Goal: Information Seeking & Learning: Understand process/instructions

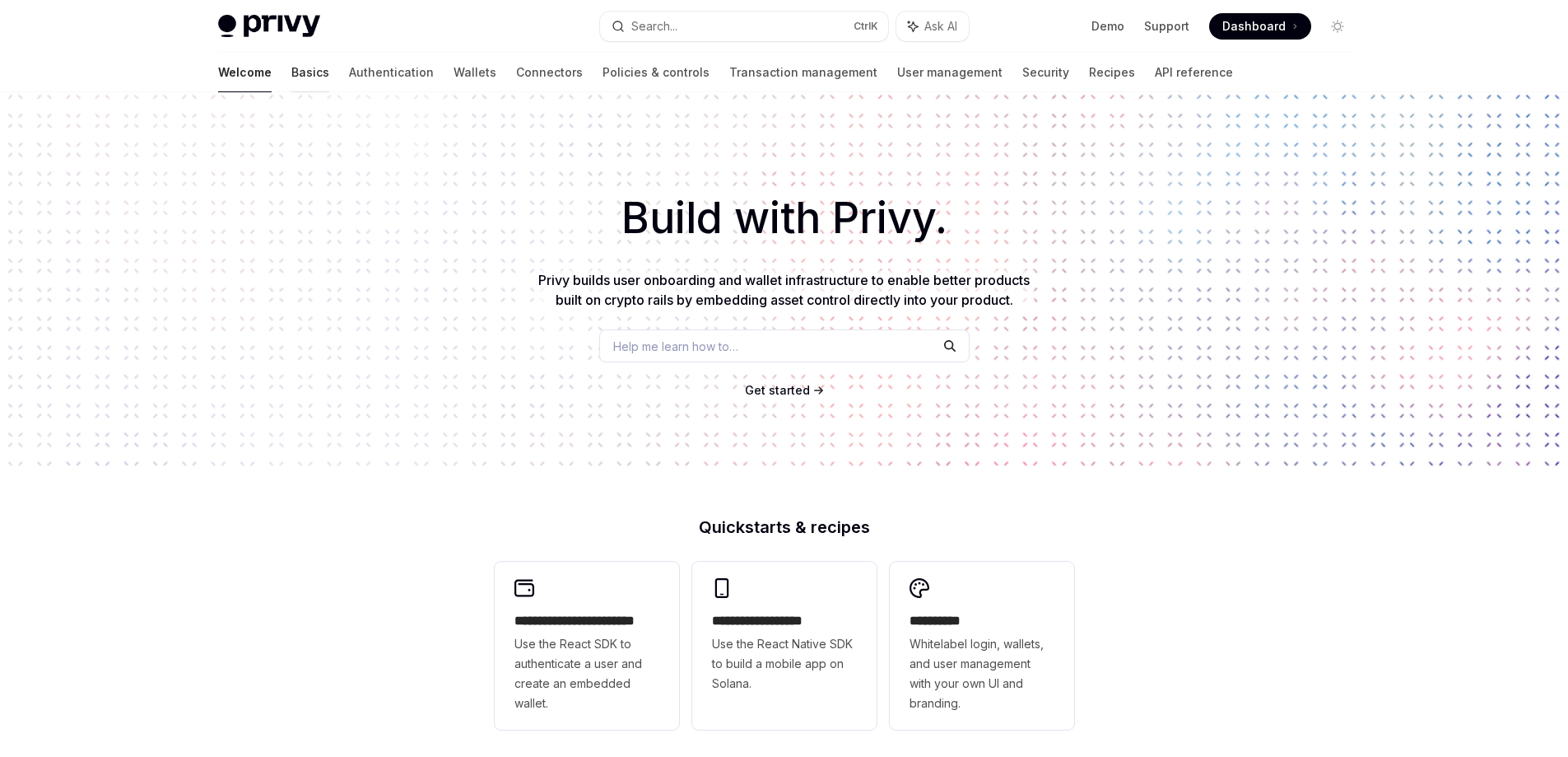
click at [292, 79] on link "Basics" at bounding box center [310, 72] width 38 height 39
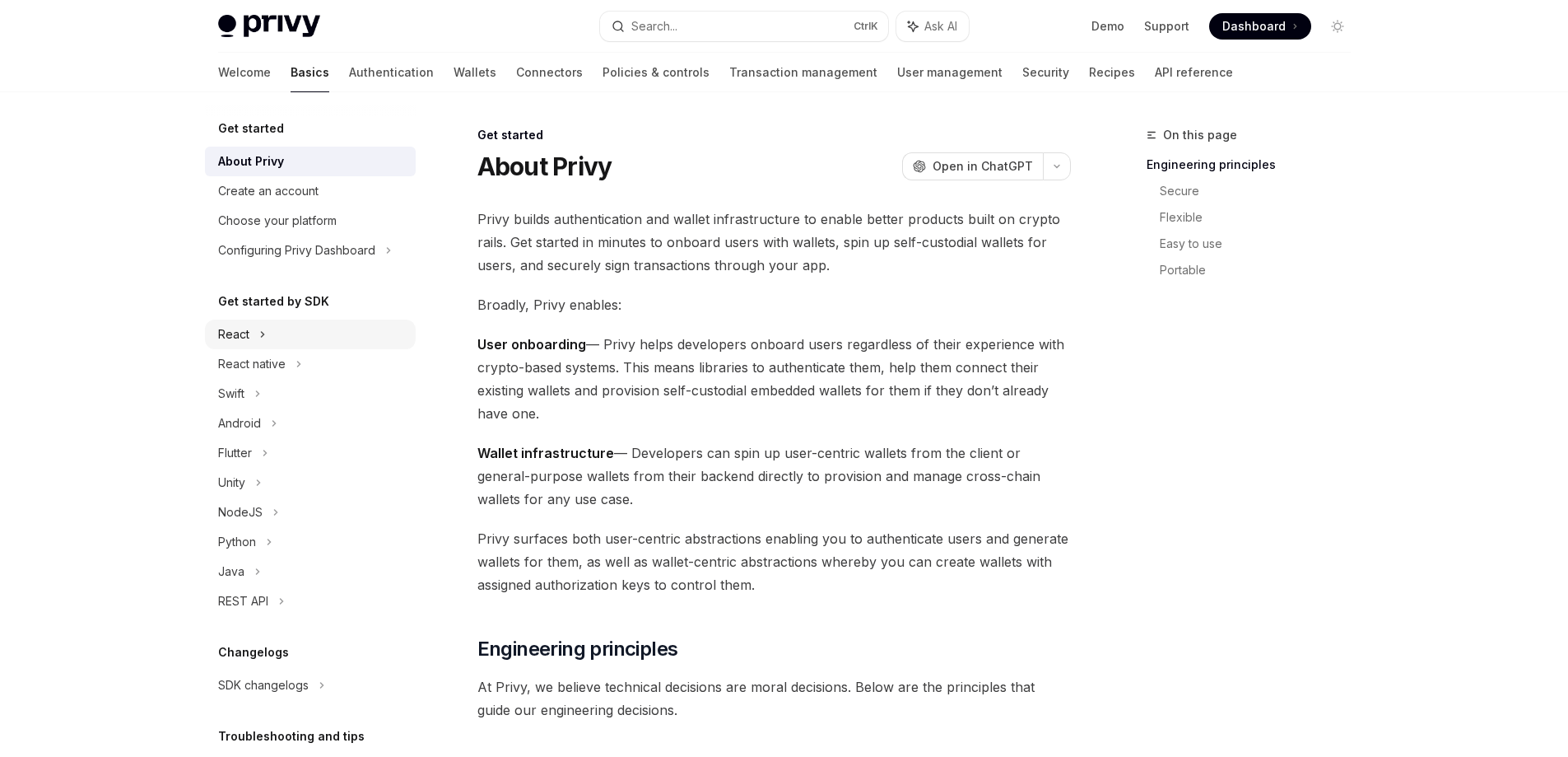
click at [251, 325] on div "React" at bounding box center [310, 335] width 211 height 30
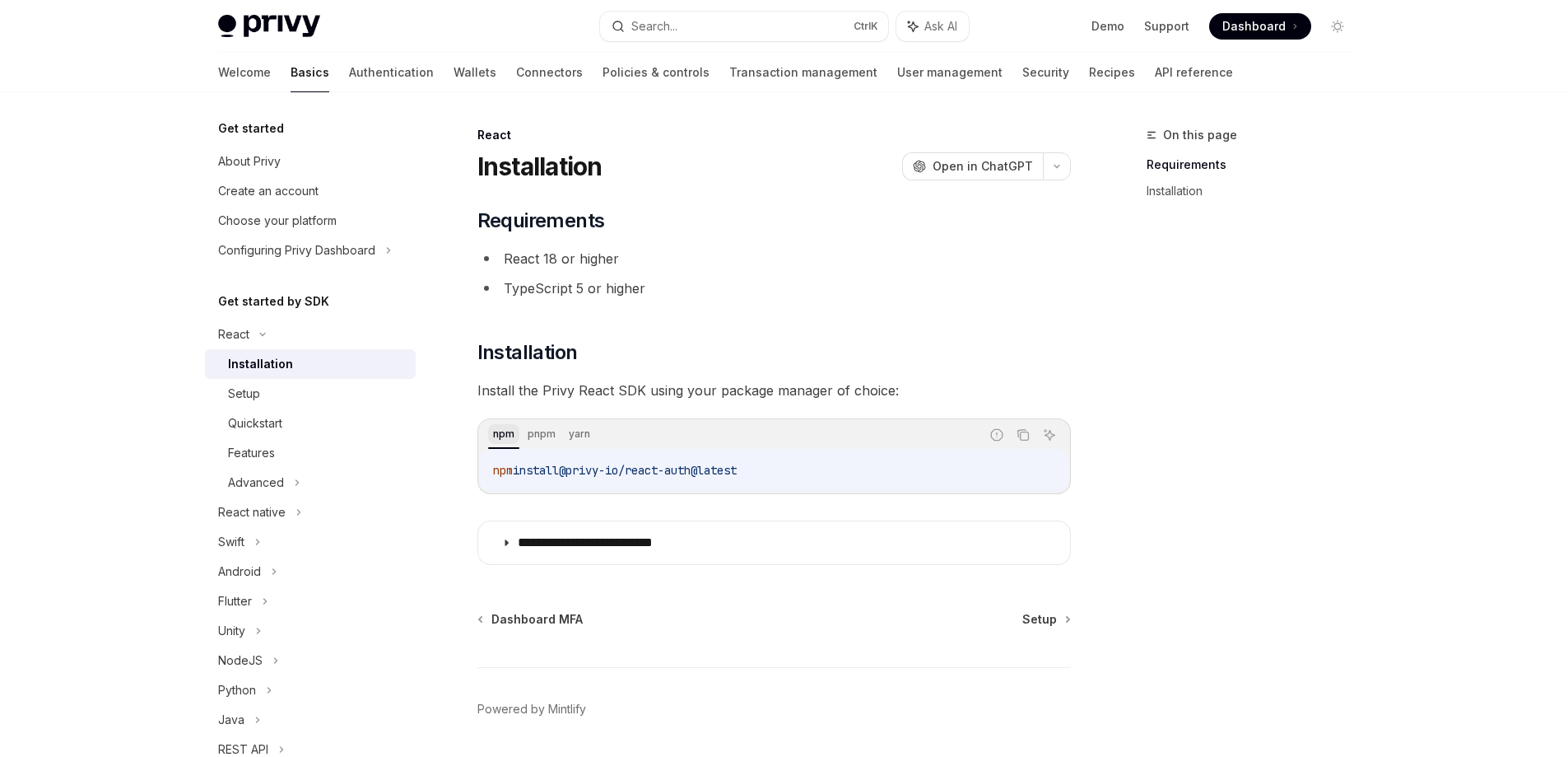
click at [500, 439] on div "npm" at bounding box center [504, 434] width 32 height 20
drag, startPoint x: 491, startPoint y: 472, endPoint x: 953, endPoint y: 470, distance: 462.0
click at [953, 470] on div "npm install @privy-io/react-auth@latest" at bounding box center [774, 470] width 589 height 43
copy span "npm install @privy-io/react-auth@latest"
click at [584, 493] on div "npm pnpm yarn Report incorrect code Copy Ask AI npm install @privy-io/react-aut…" at bounding box center [774, 456] width 594 height 75
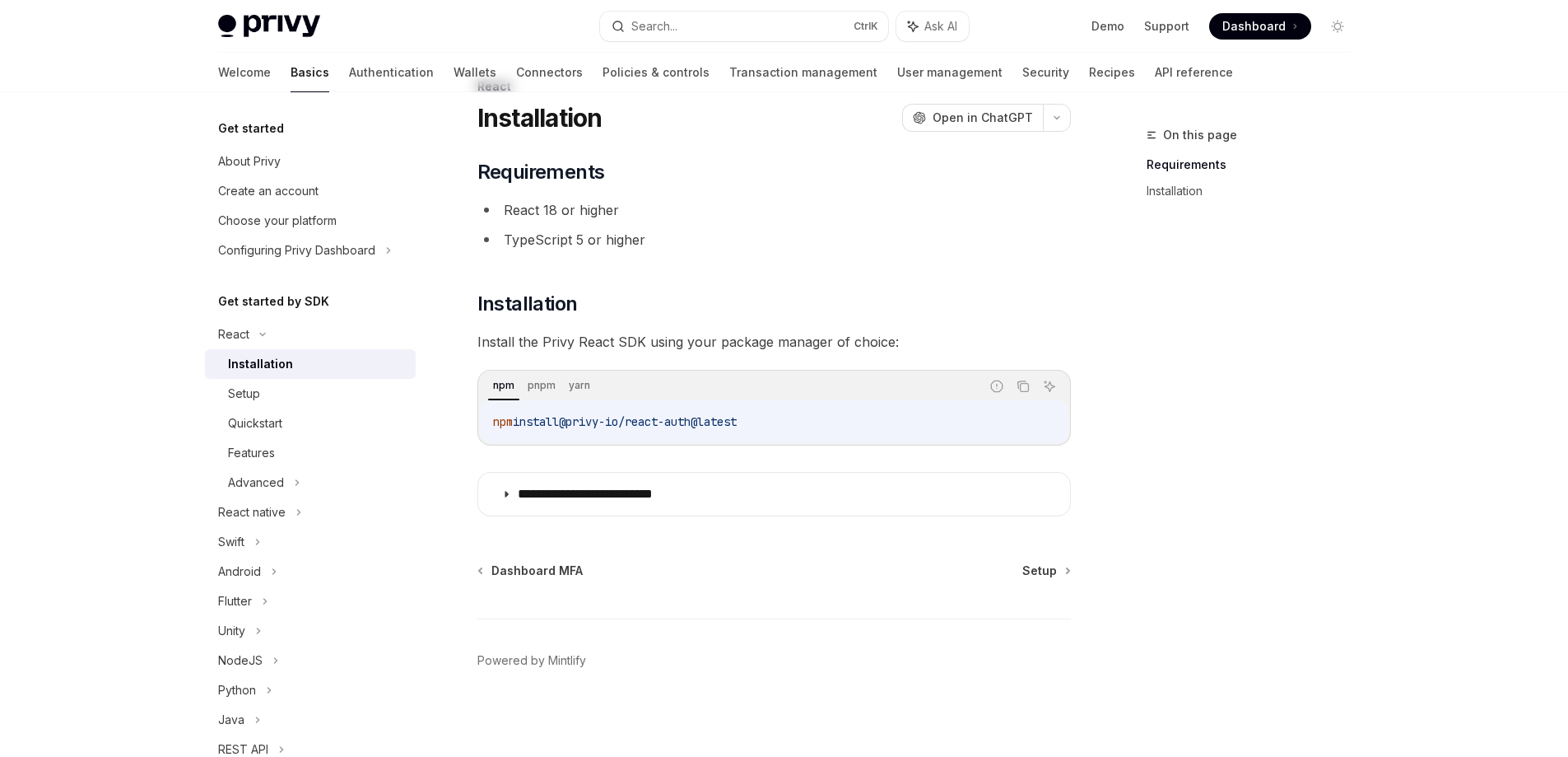
scroll to position [53, 0]
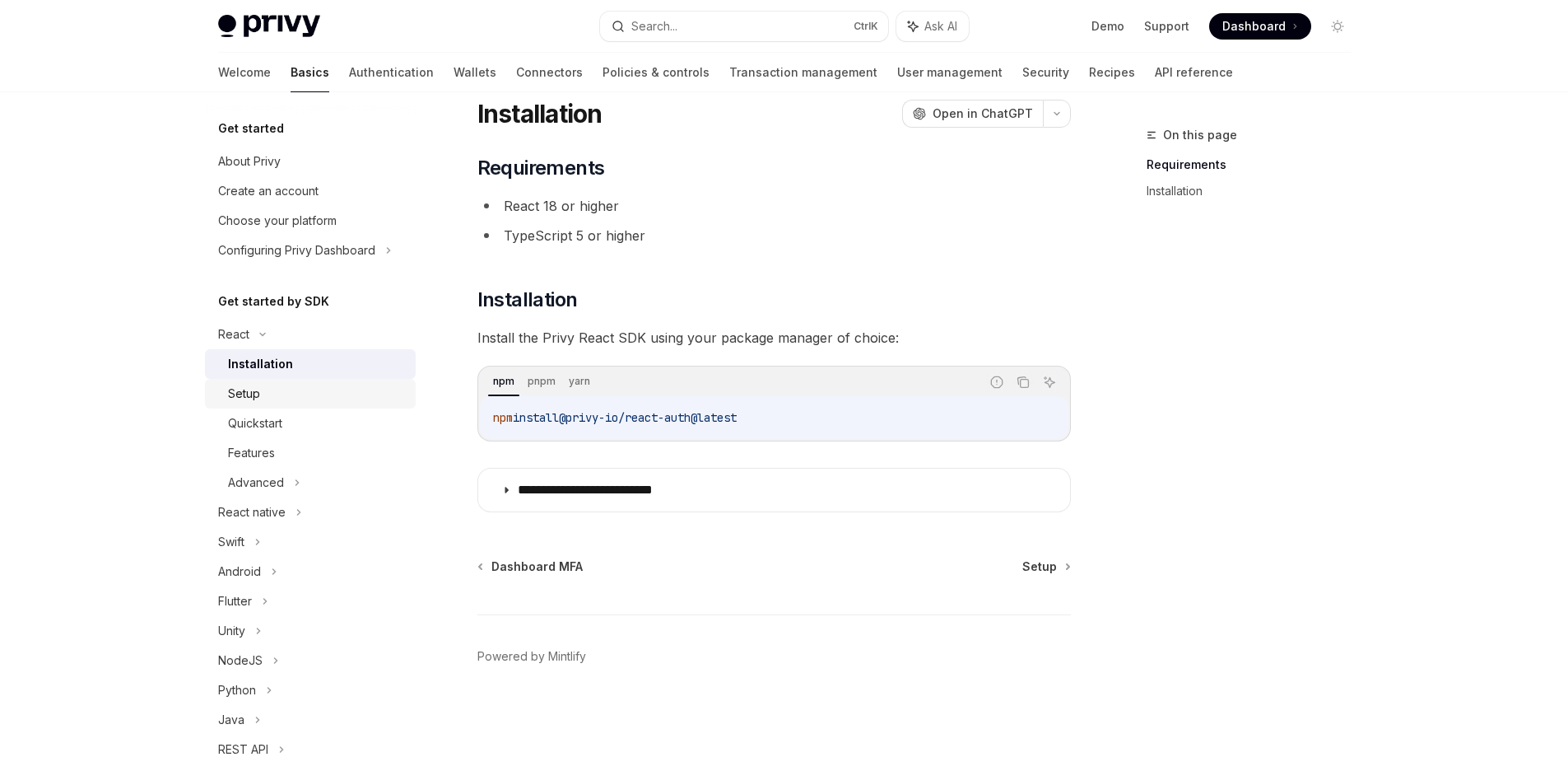
click at [279, 397] on div "Setup" at bounding box center [316, 393] width 178 height 20
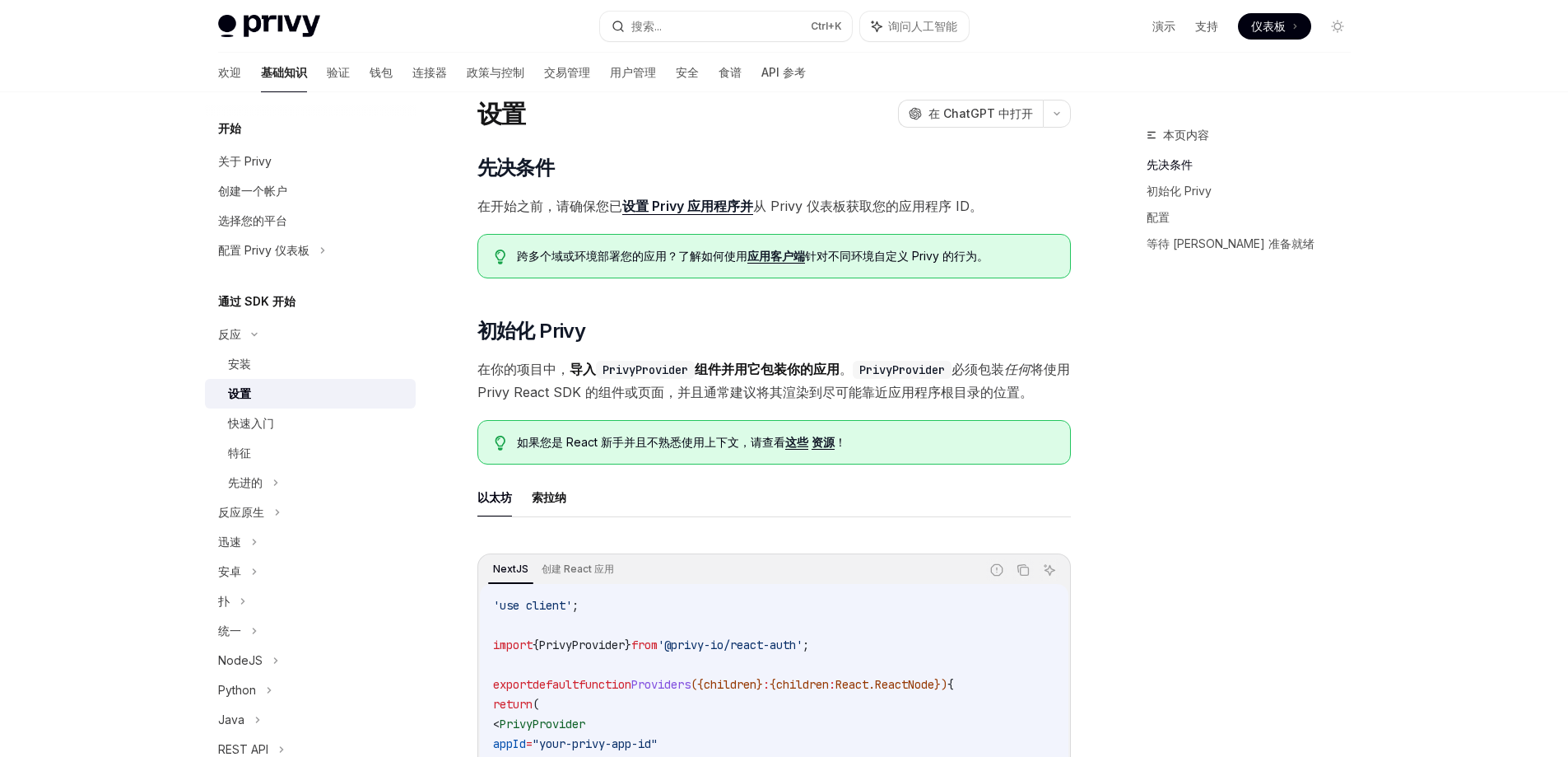
click at [694, 207] on font "设置 Privy 应用程序并" at bounding box center [688, 206] width 131 height 17
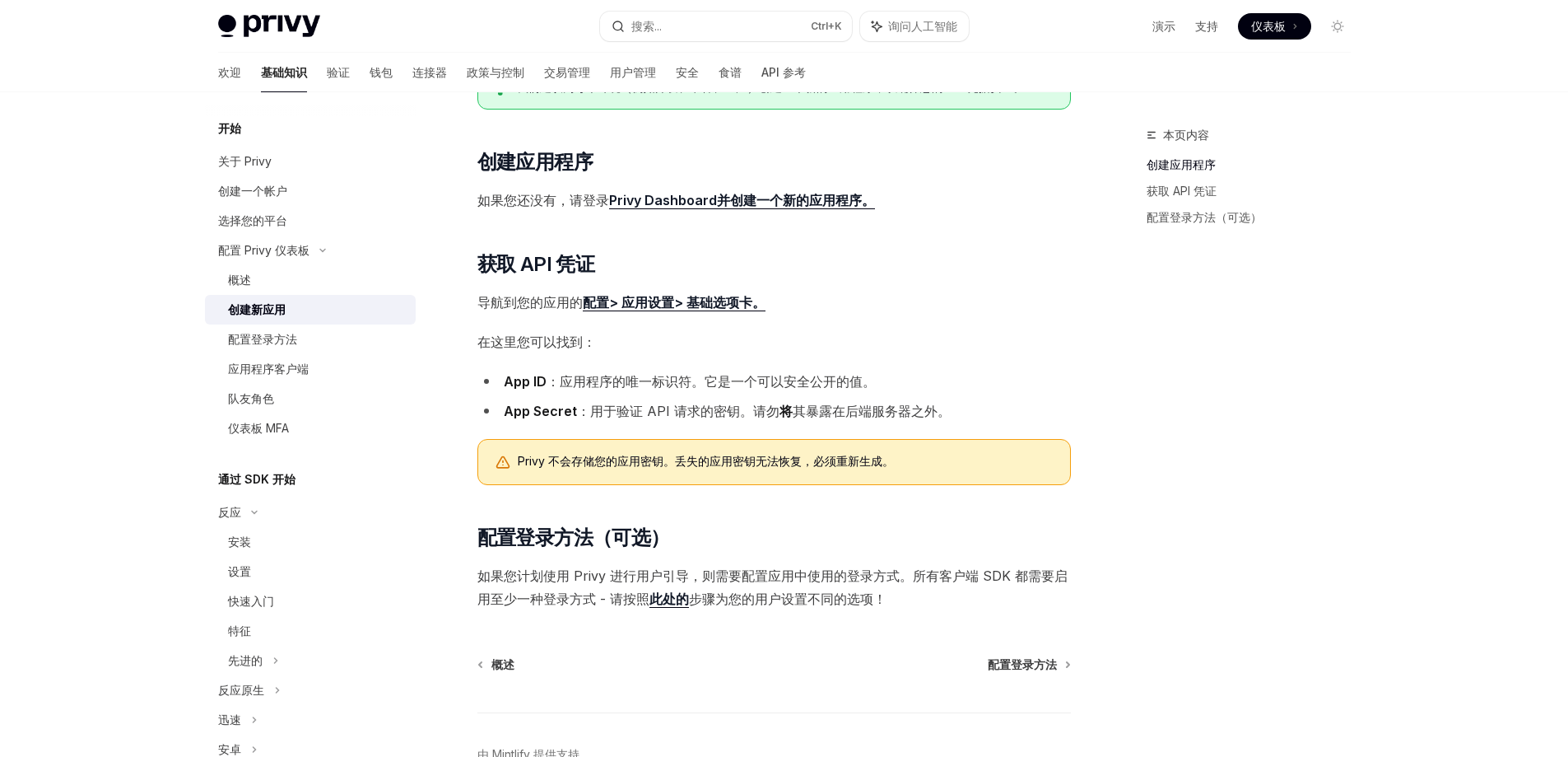
scroll to position [300, 0]
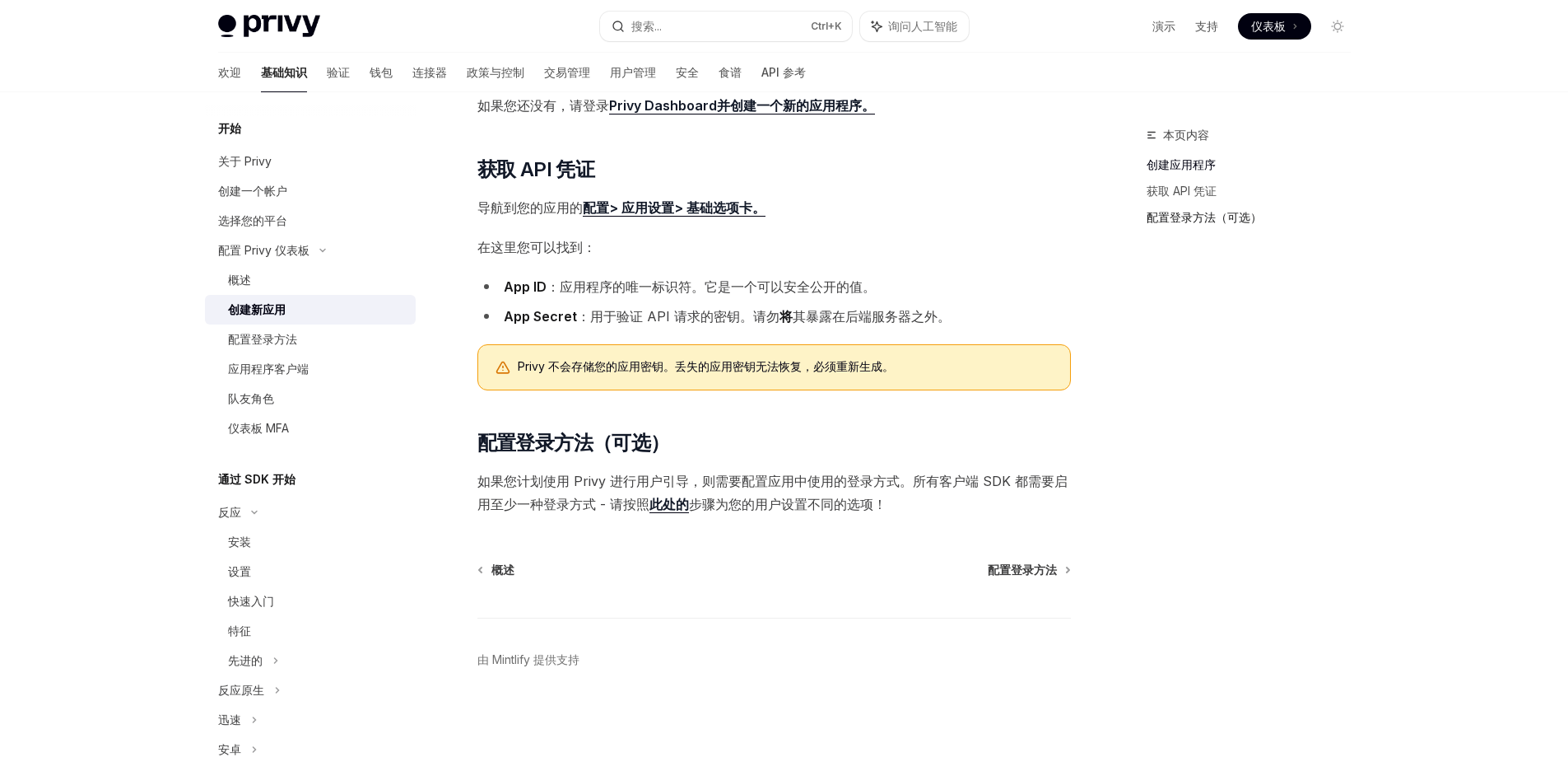
click at [1171, 215] on font "配置登录方法（可选）" at bounding box center [1204, 217] width 116 height 14
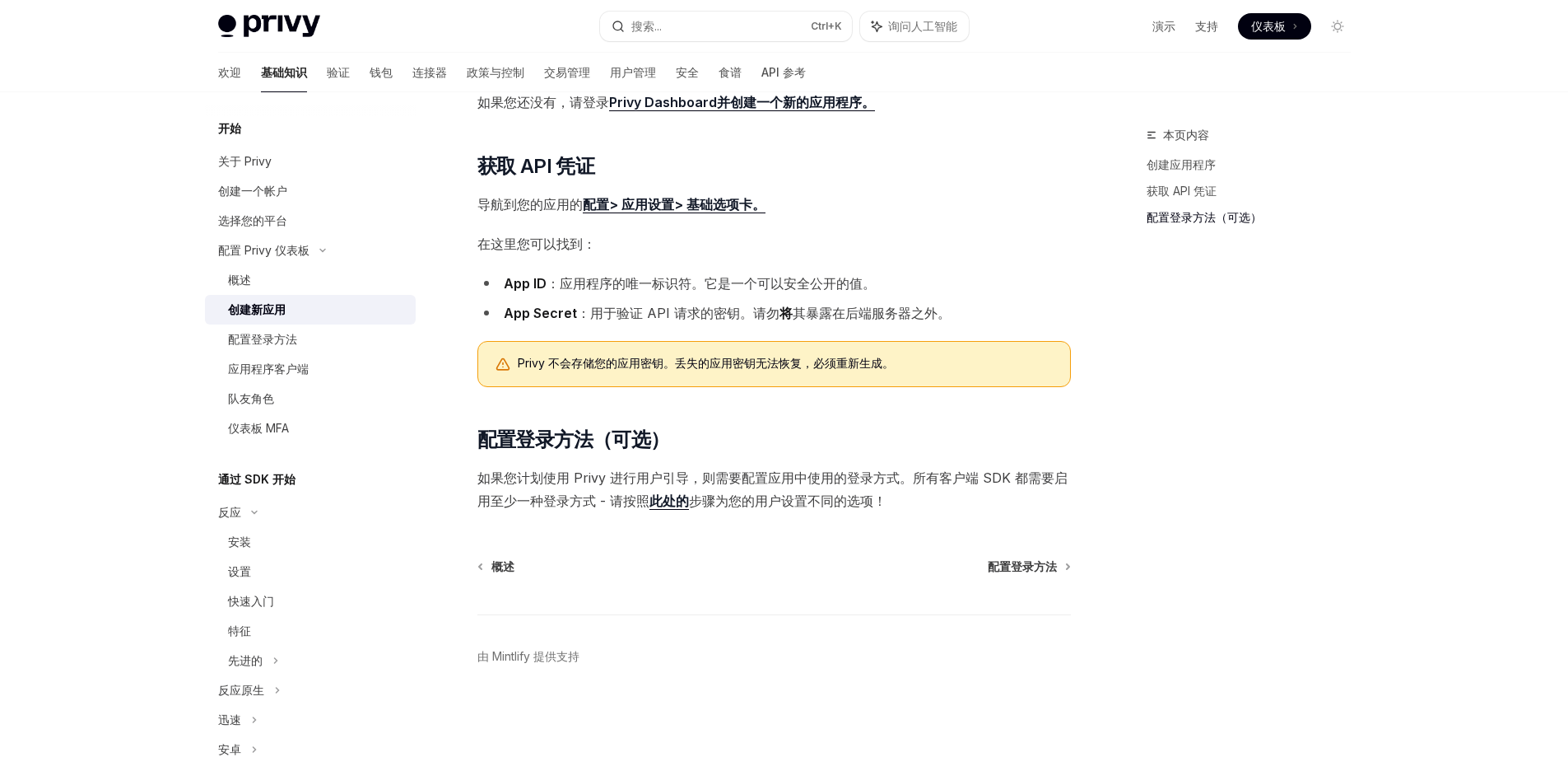
click at [1171, 215] on font "配置登录方法（可选）" at bounding box center [1204, 217] width 116 height 14
click at [1006, 572] on font "配置登录方法" at bounding box center [1022, 566] width 69 height 14
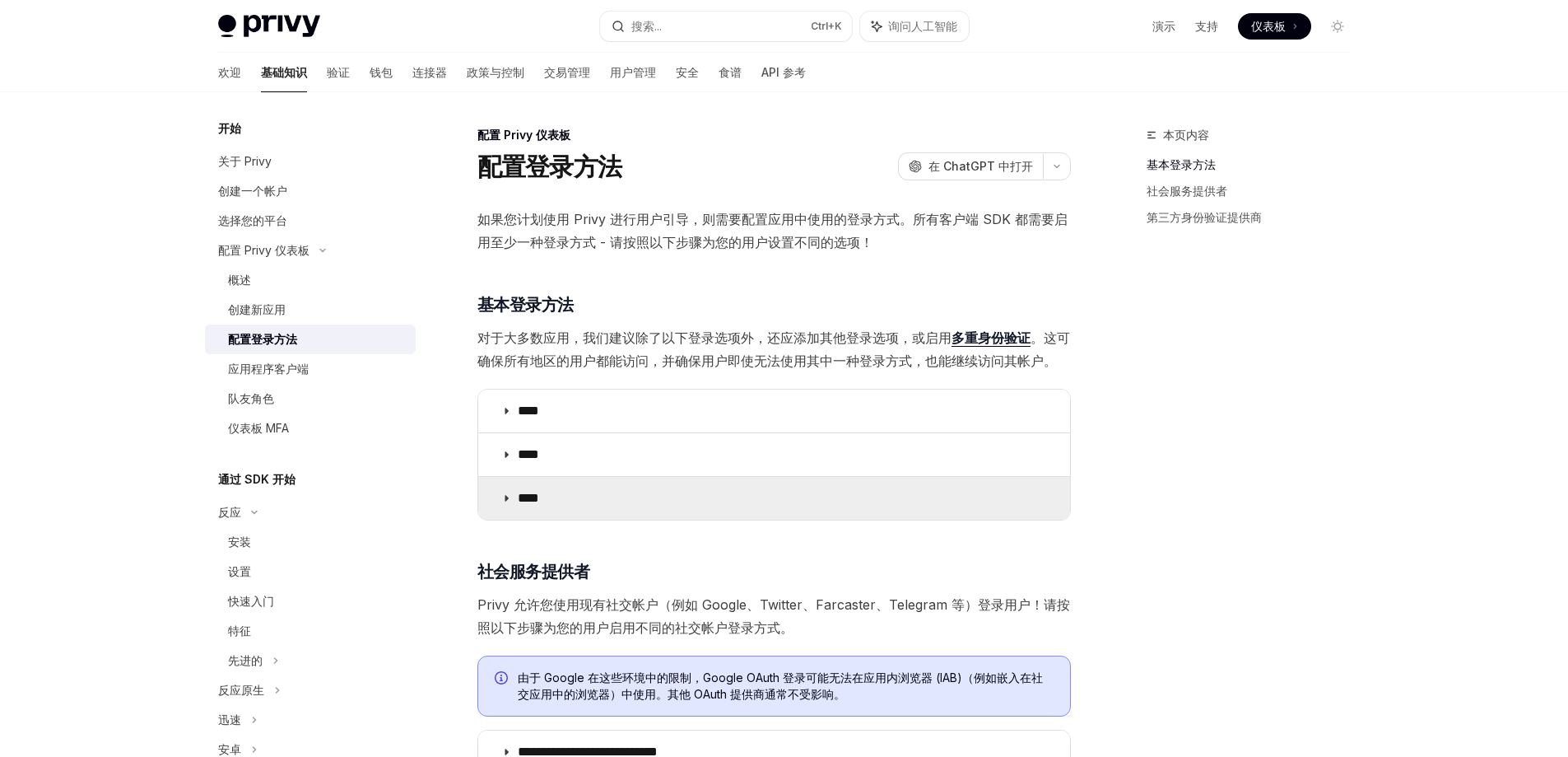
click at [594, 507] on summary "****" at bounding box center [774, 498] width 592 height 43
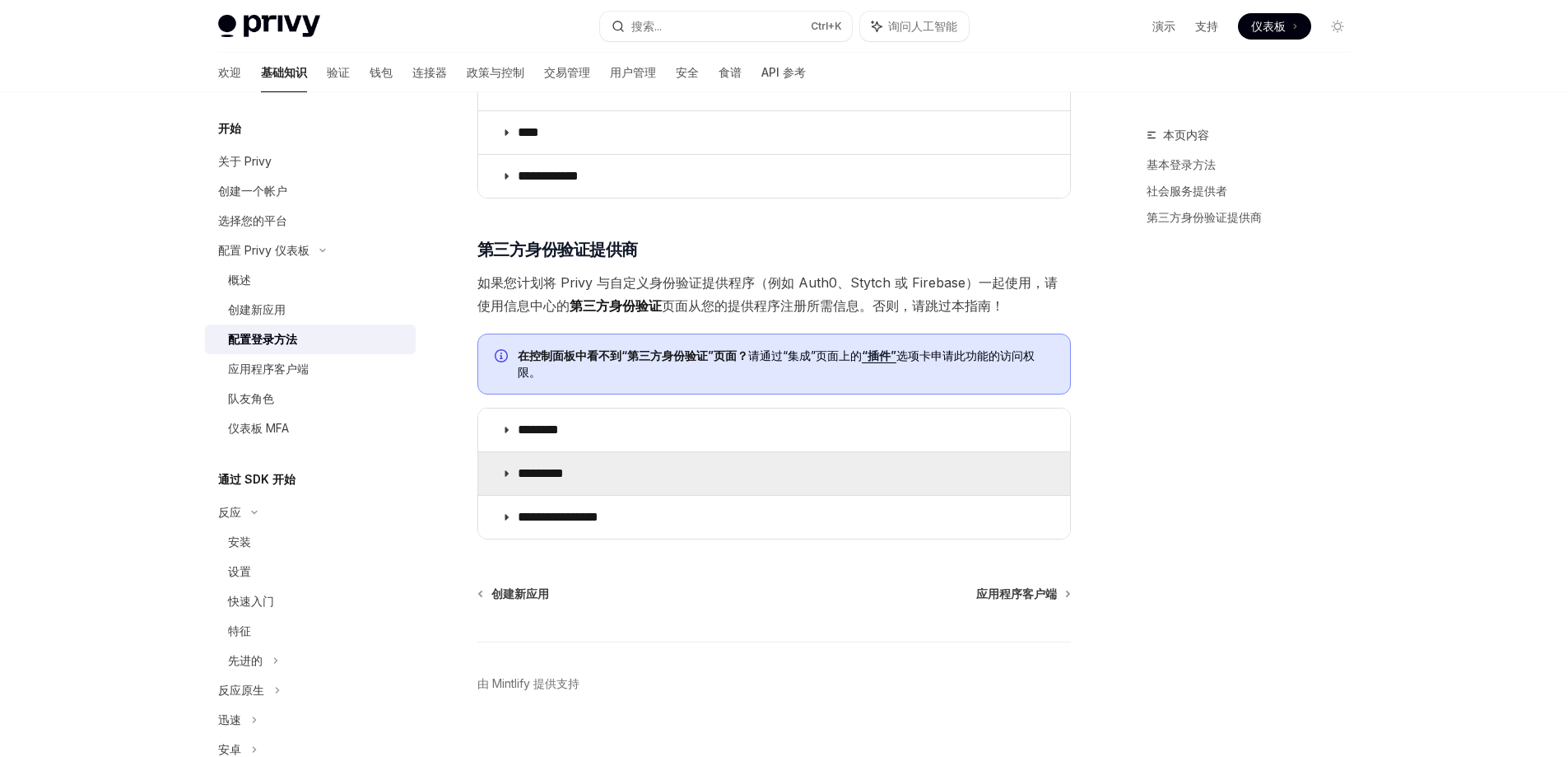
scroll to position [1084, 0]
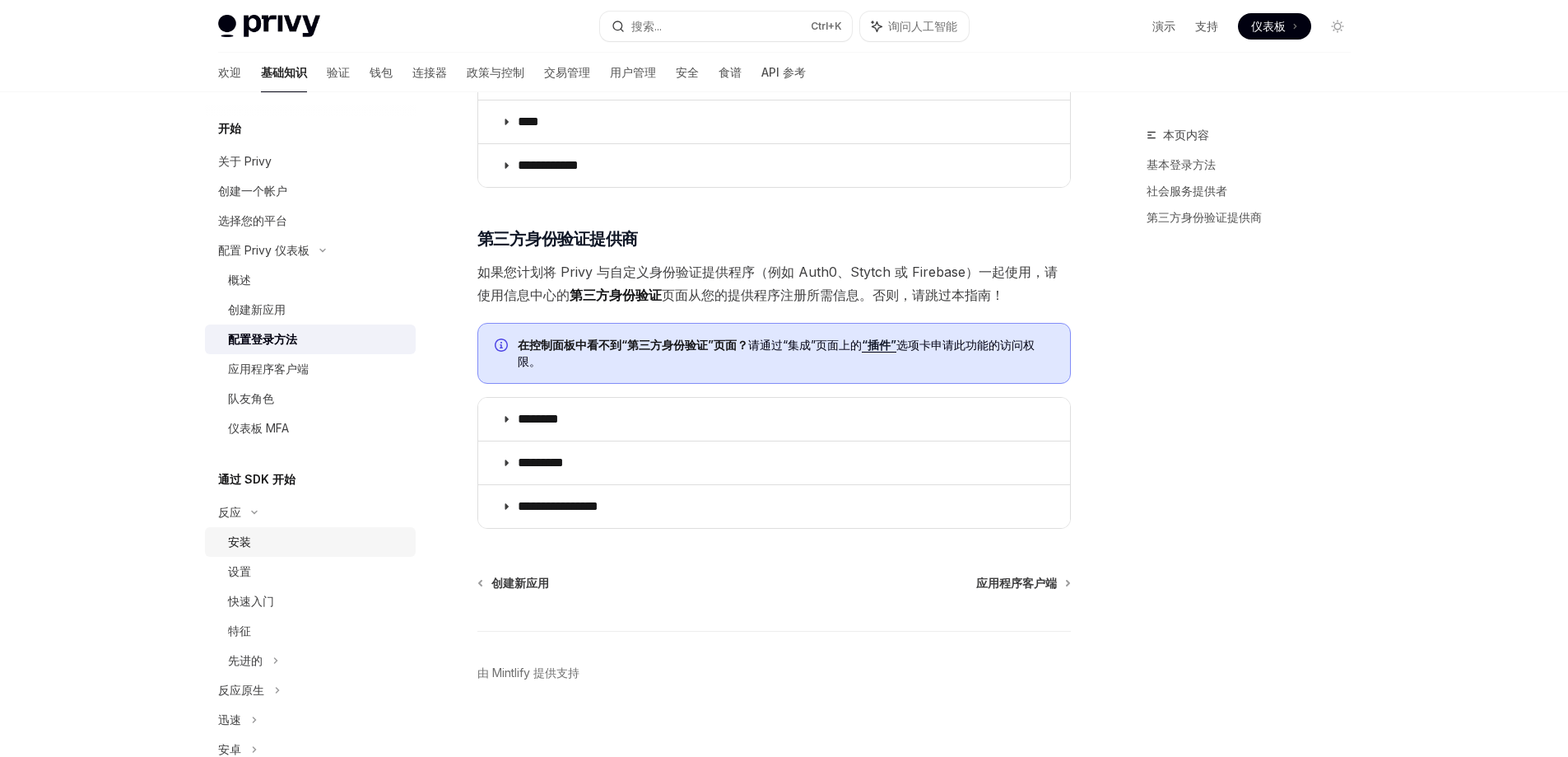
click at [296, 547] on div "安装" at bounding box center [316, 541] width 178 height 20
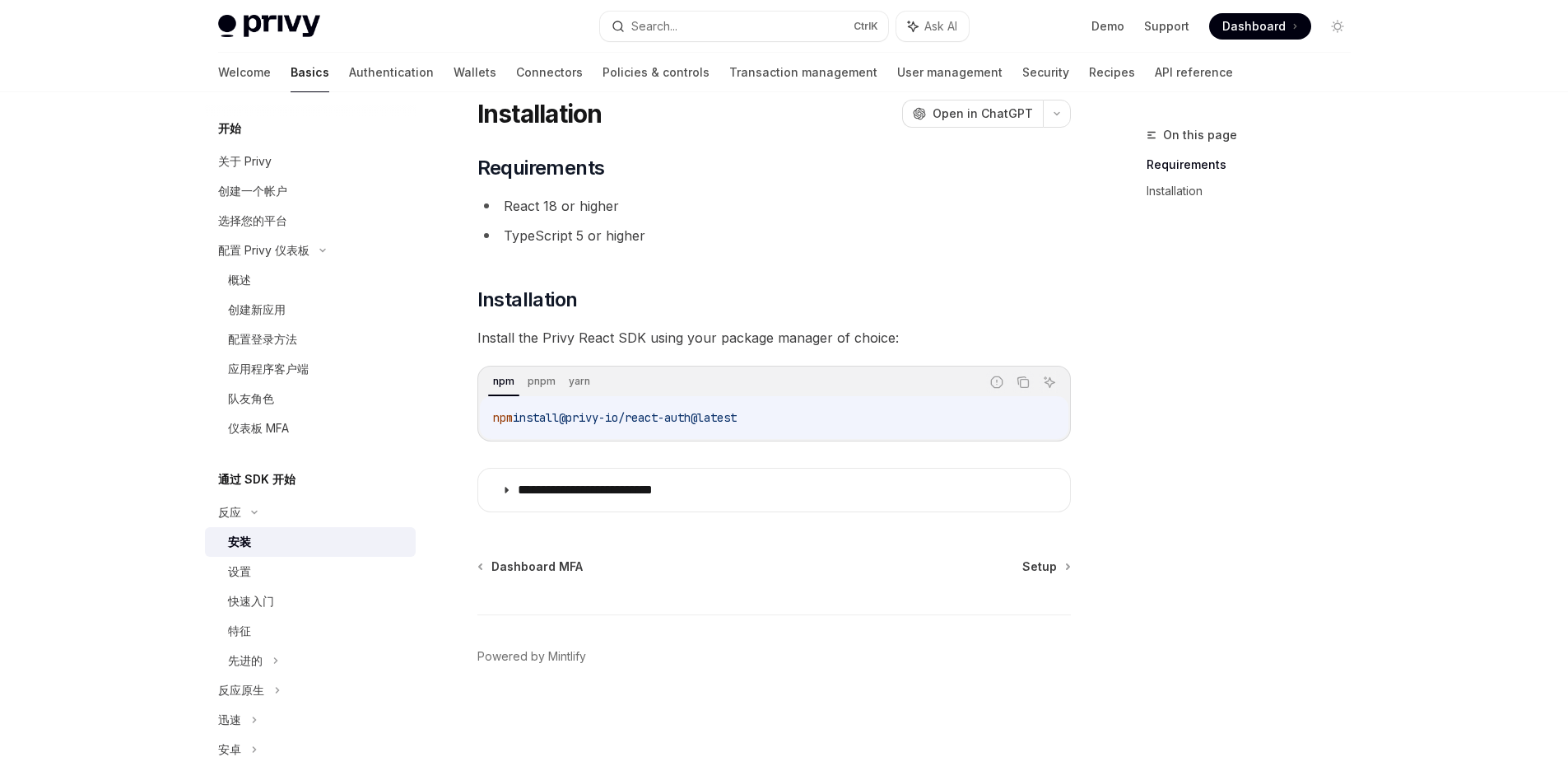
click at [240, 547] on font "安装" at bounding box center [239, 541] width 23 height 14
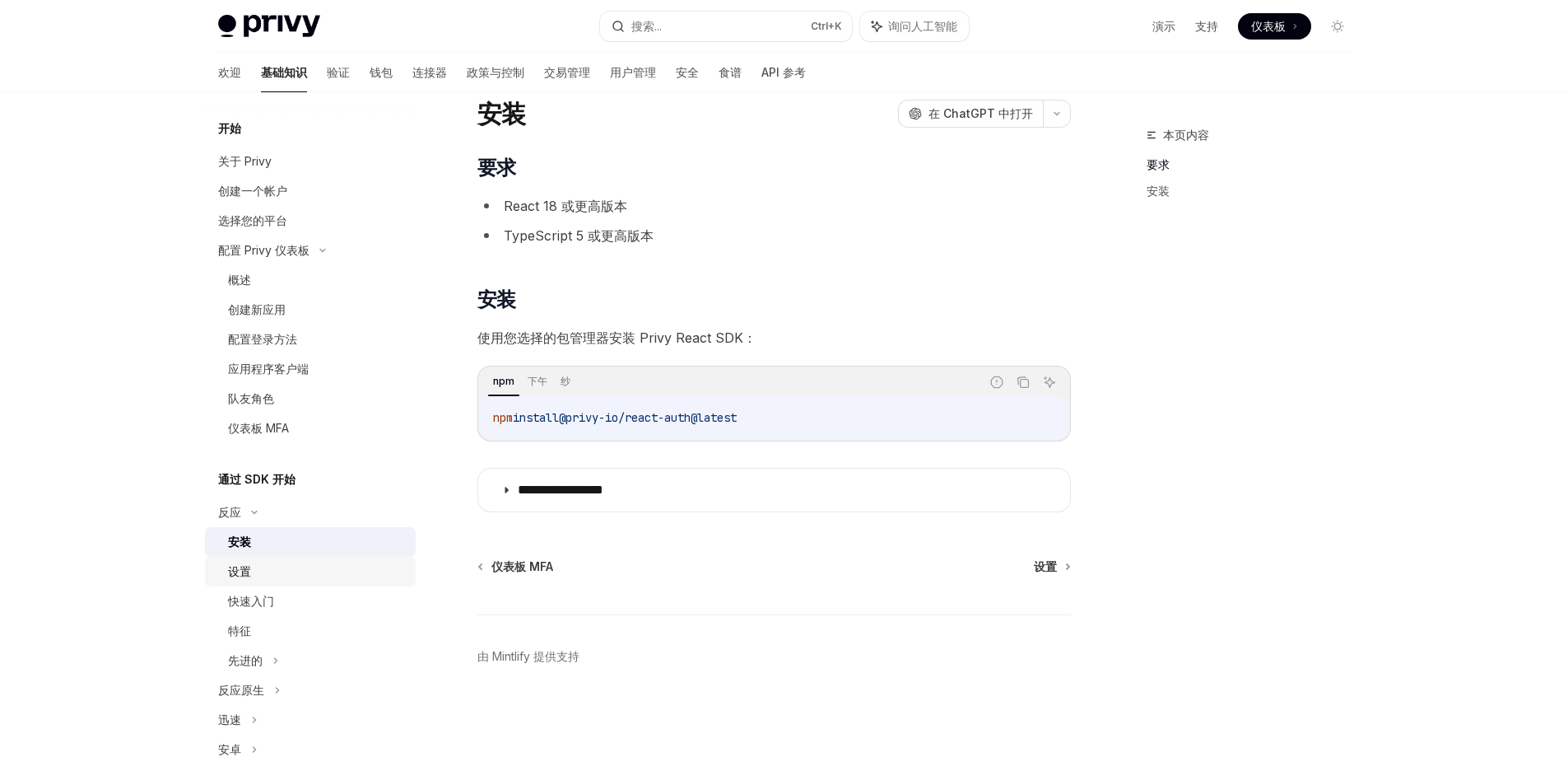
click at [279, 579] on div "设置" at bounding box center [316, 571] width 178 height 20
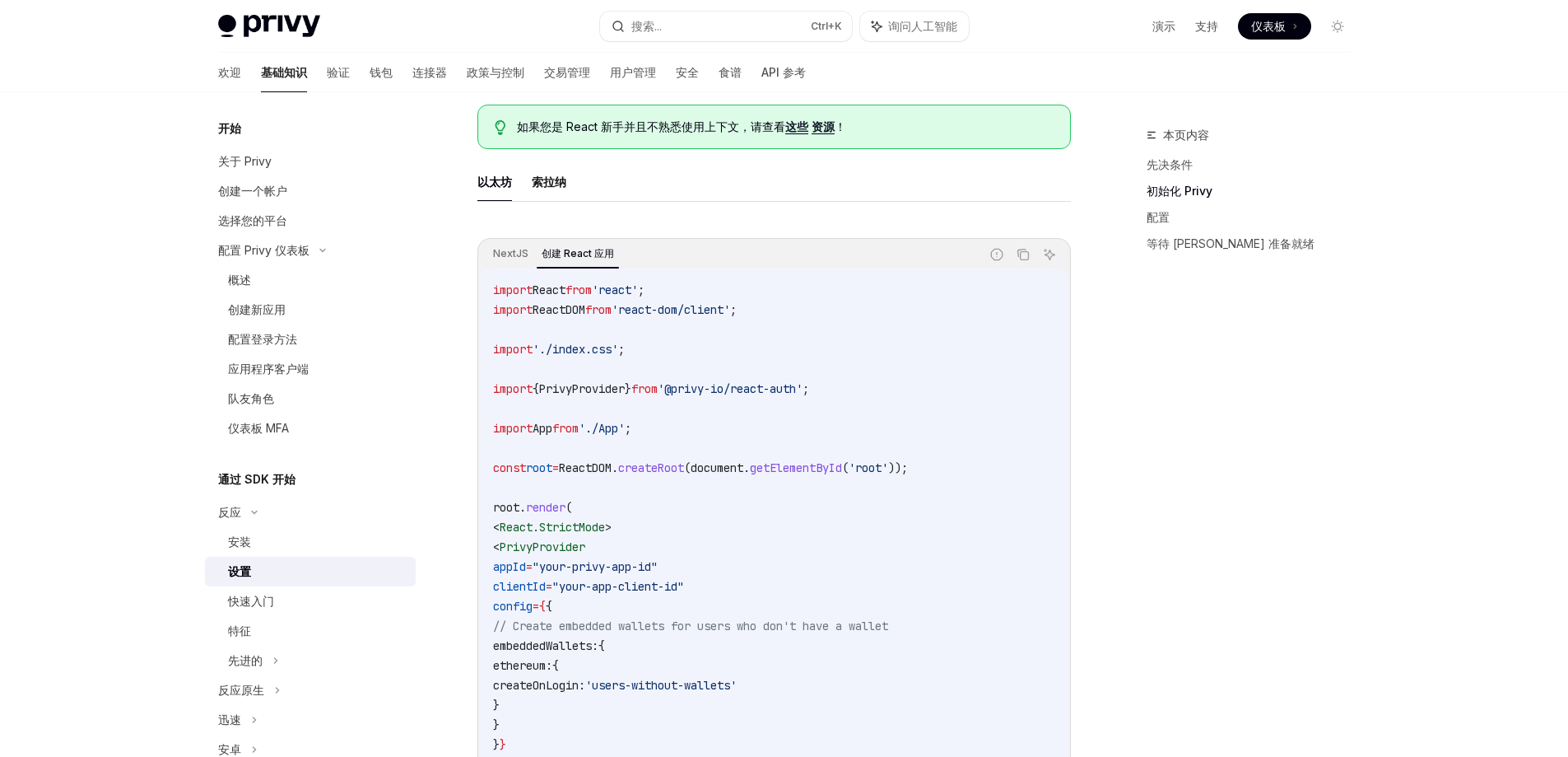
scroll to position [382, 0]
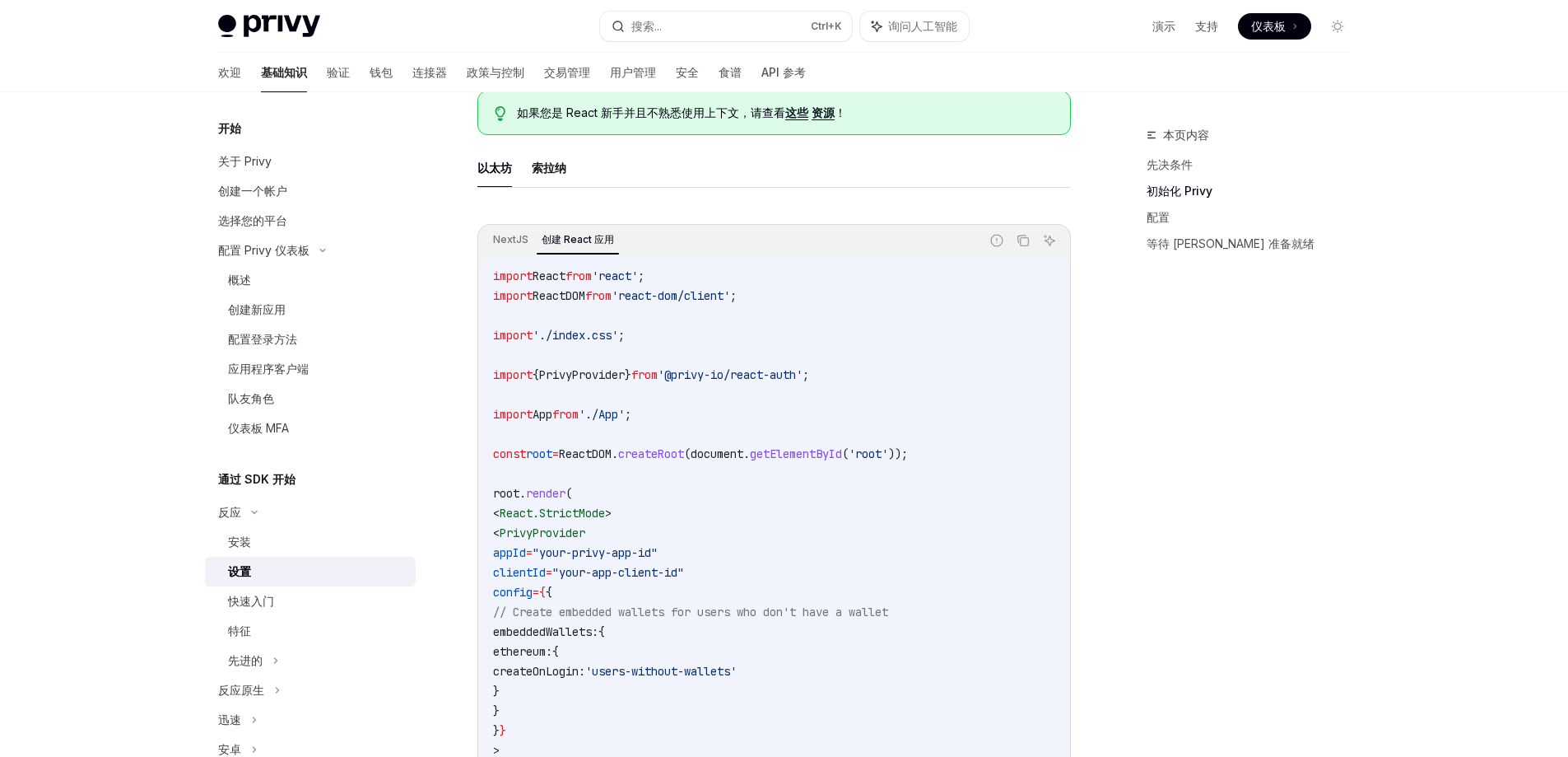
click at [593, 479] on code "import React from 'react' ; import ReactDOM from 'react-dom/client' ; import '.…" at bounding box center [774, 553] width 562 height 573
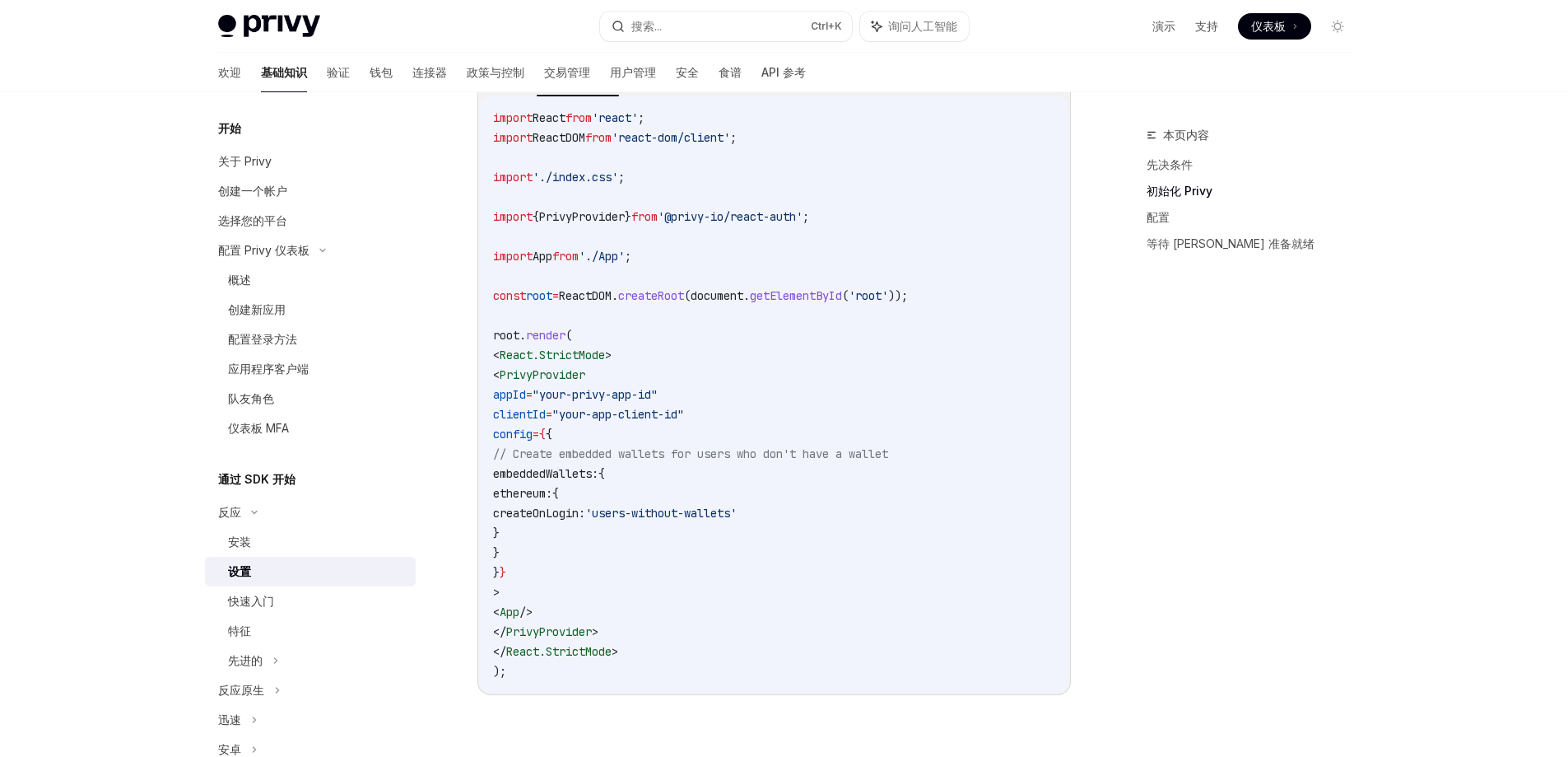
scroll to position [547, 0]
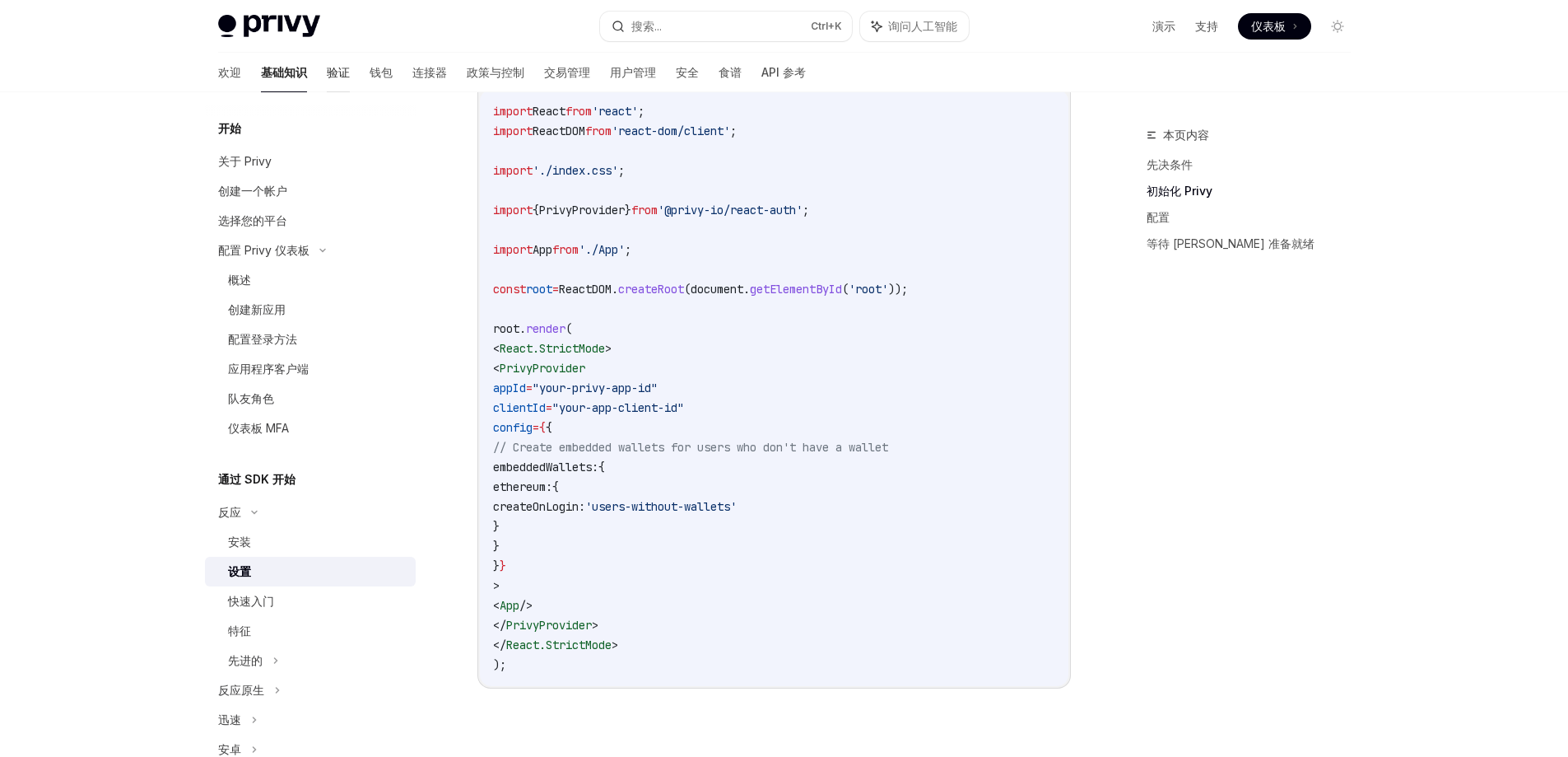
click at [327, 69] on font "验证" at bounding box center [338, 72] width 23 height 14
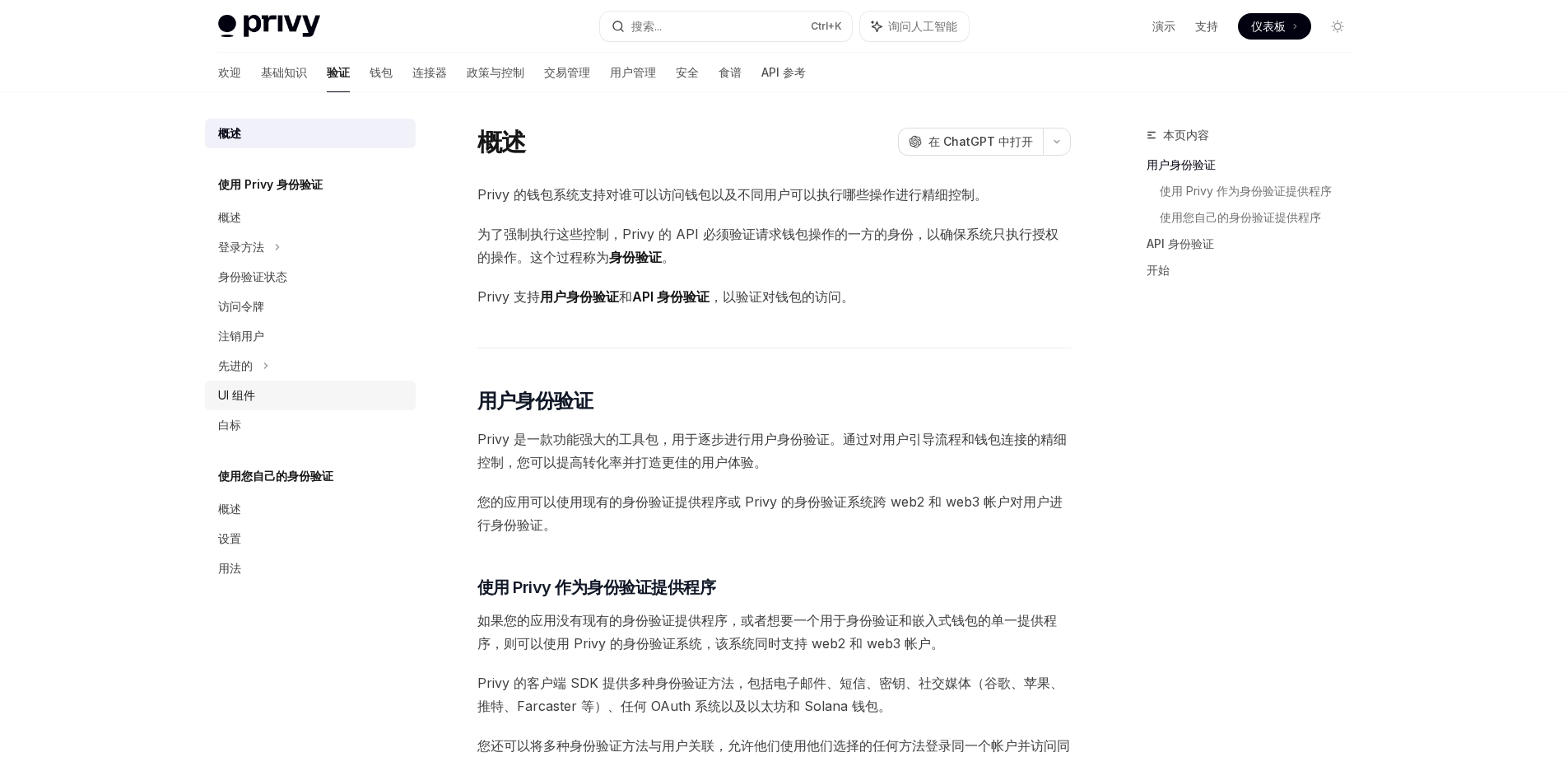
click at [260, 403] on div "UI 组件" at bounding box center [312, 395] width 187 height 20
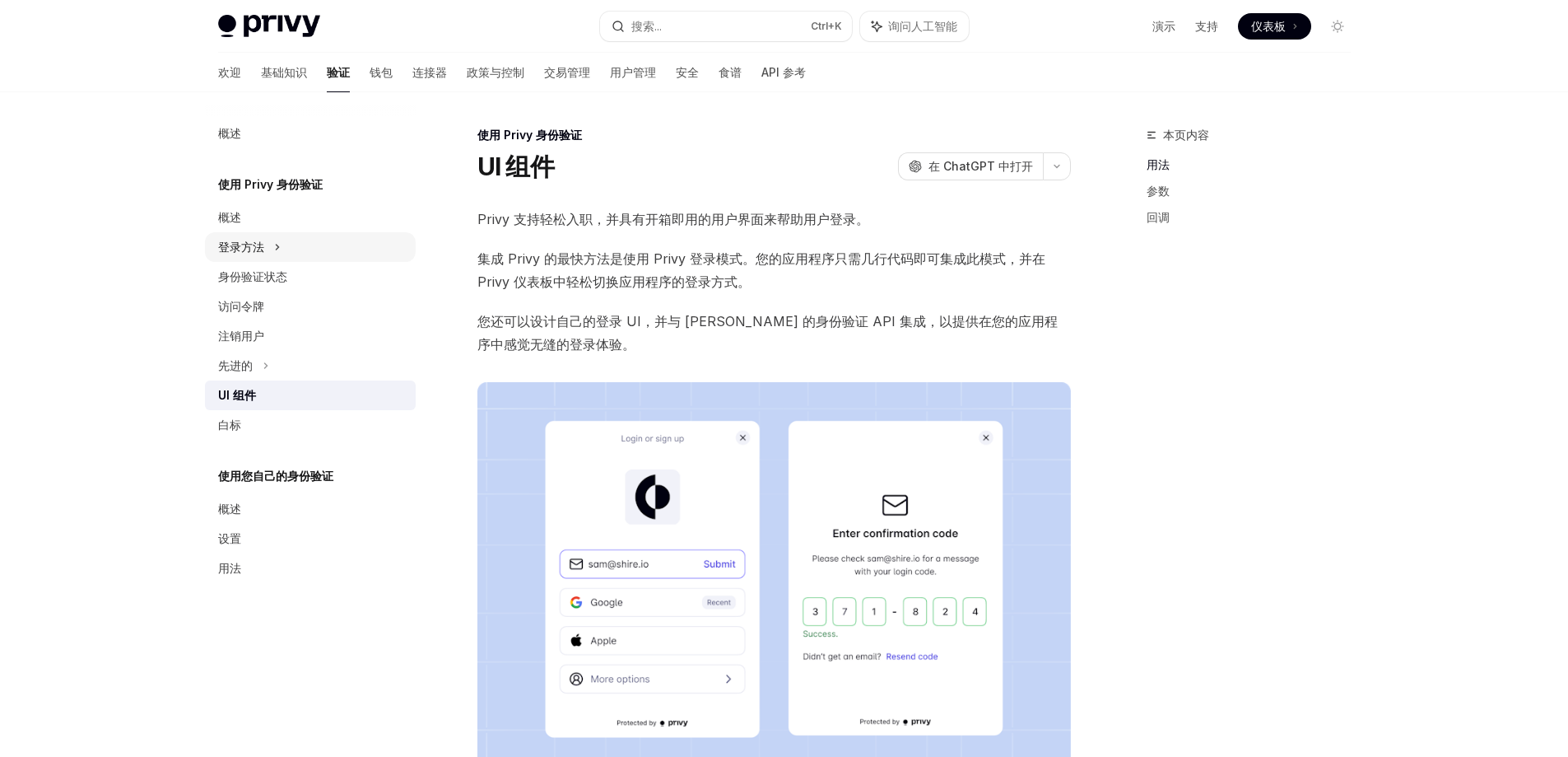
click at [256, 246] on font "登录方法" at bounding box center [241, 247] width 46 height 14
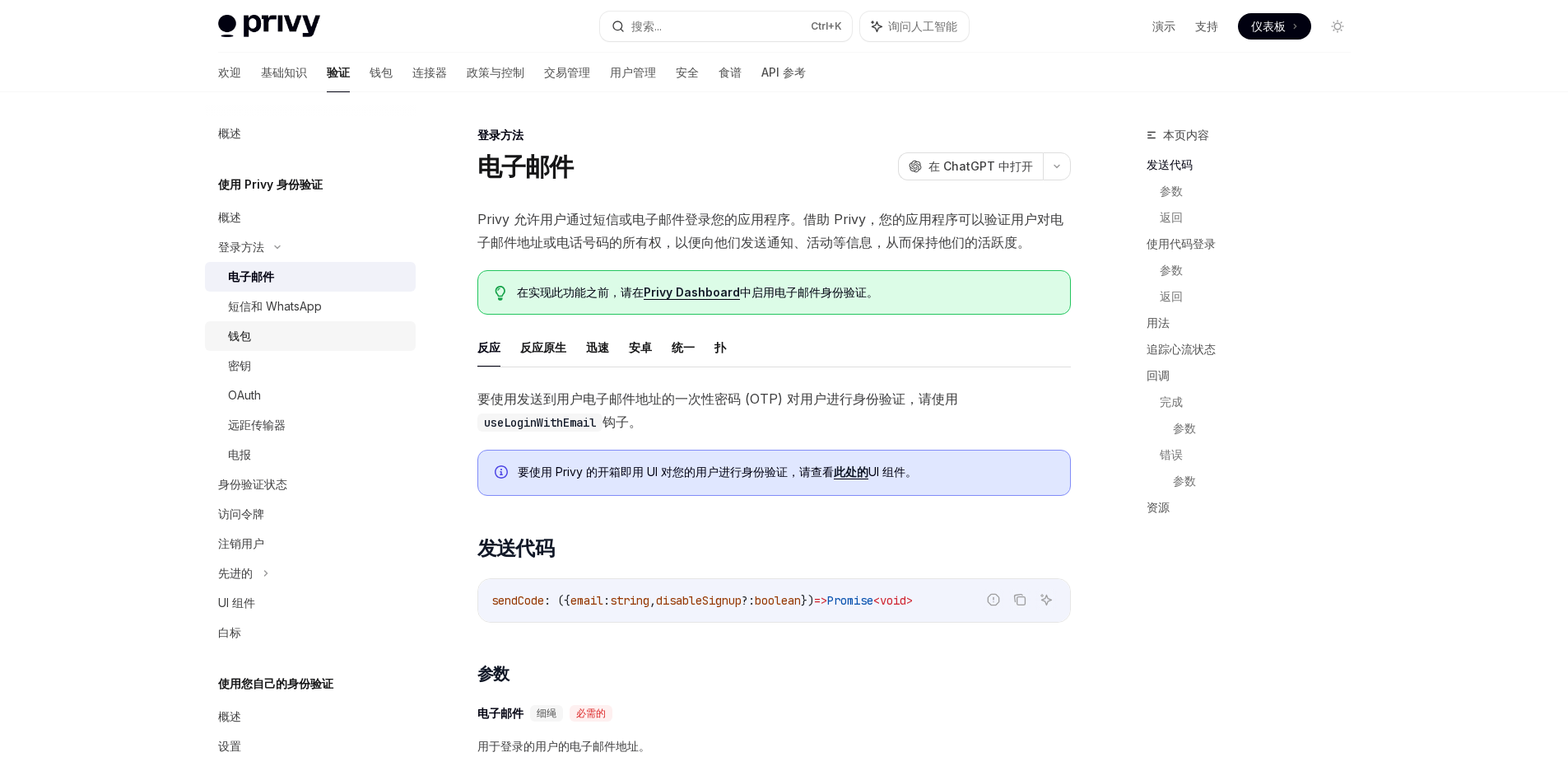
click at [251, 337] on div "钱包" at bounding box center [316, 336] width 178 height 20
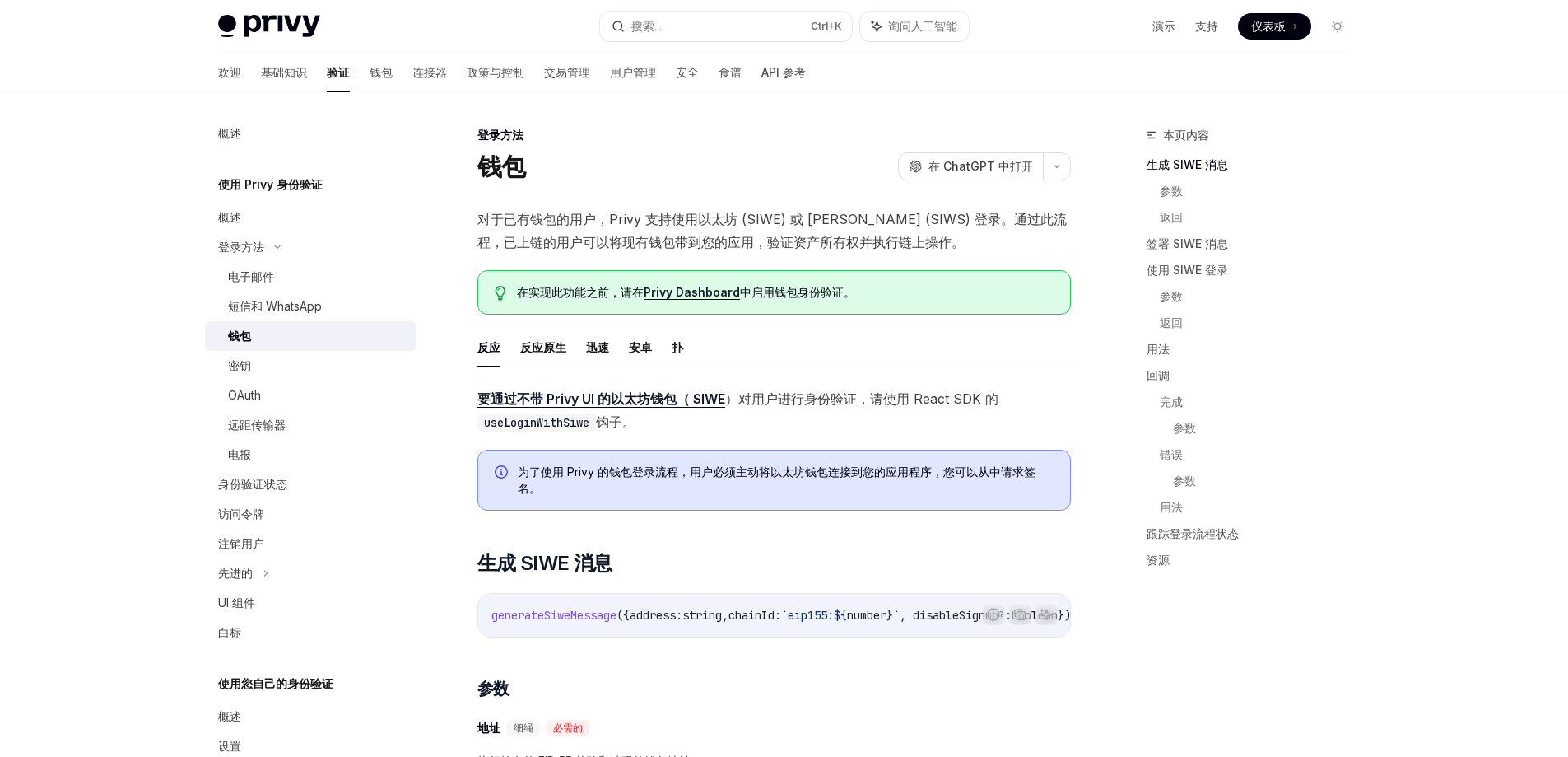
click at [323, 71] on div "欢迎 基础知识 验证 钱包 连接器 政策与控制 交易管理 用户管理 安全 食谱 API 参考" at bounding box center [512, 72] width 588 height 39
click at [370, 75] on font "钱包" at bounding box center [381, 72] width 23 height 14
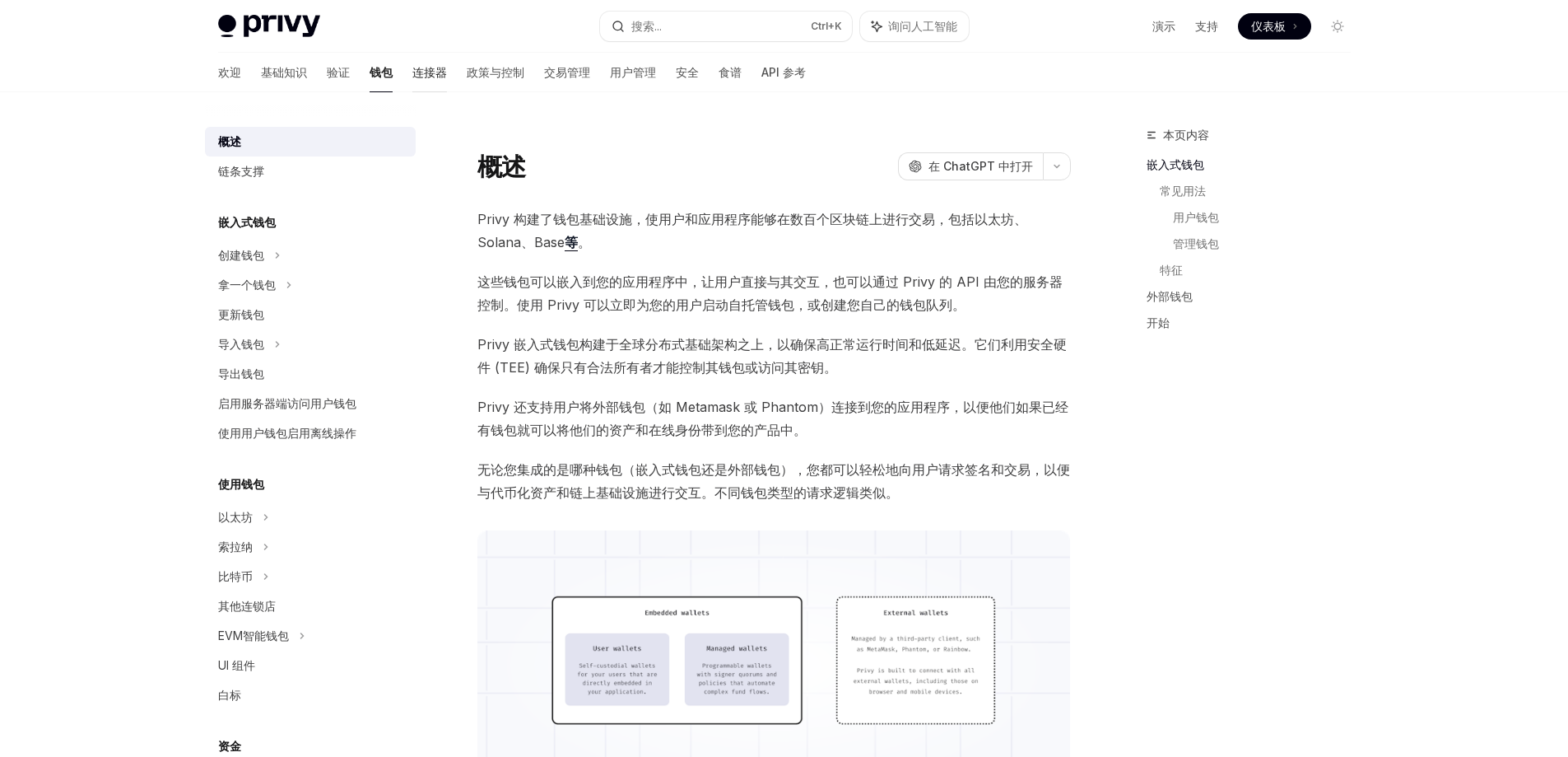
click at [413, 67] on font "连接器" at bounding box center [429, 72] width 34 height 14
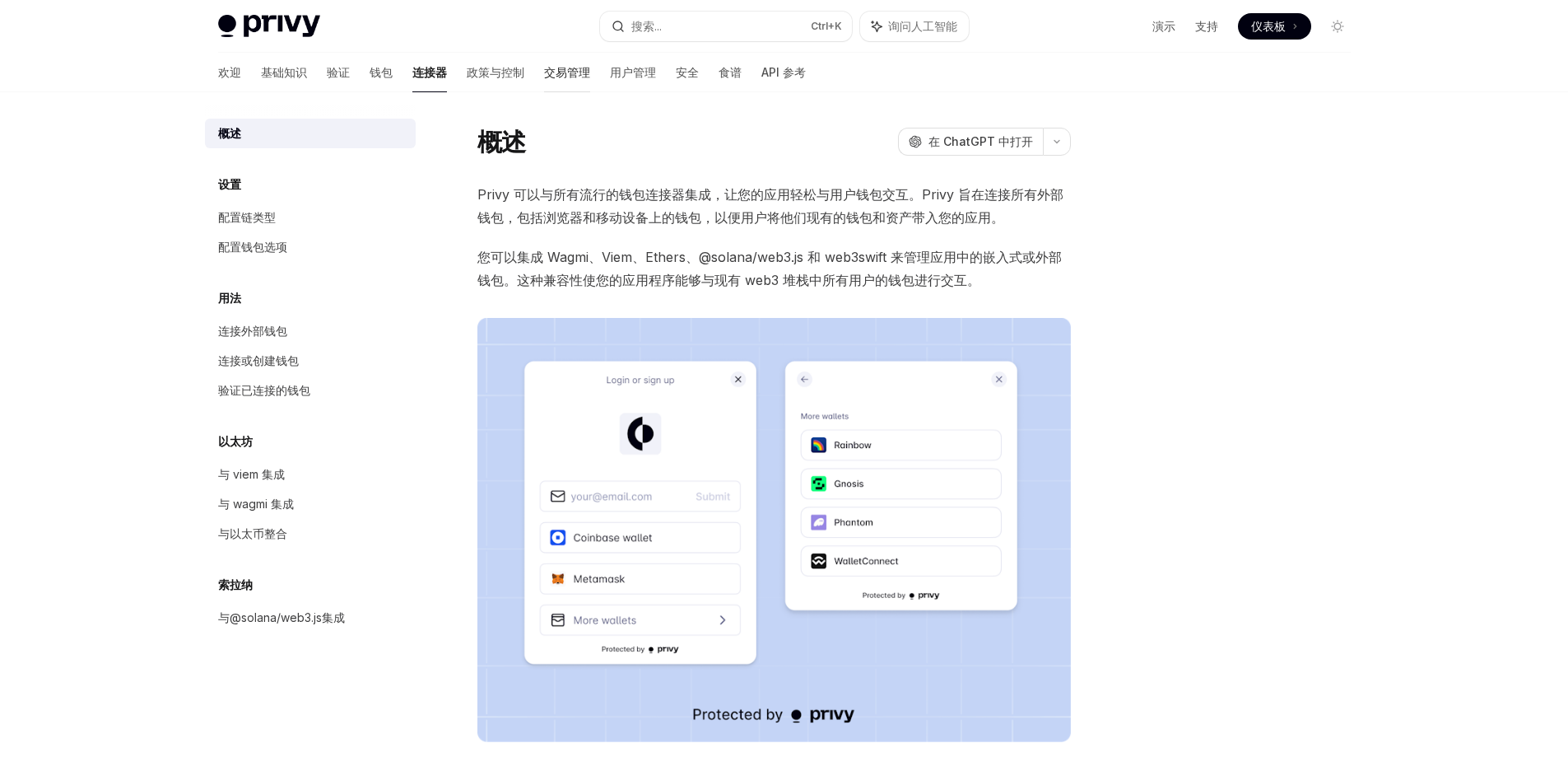
click at [544, 72] on font "交易管理" at bounding box center [567, 72] width 46 height 14
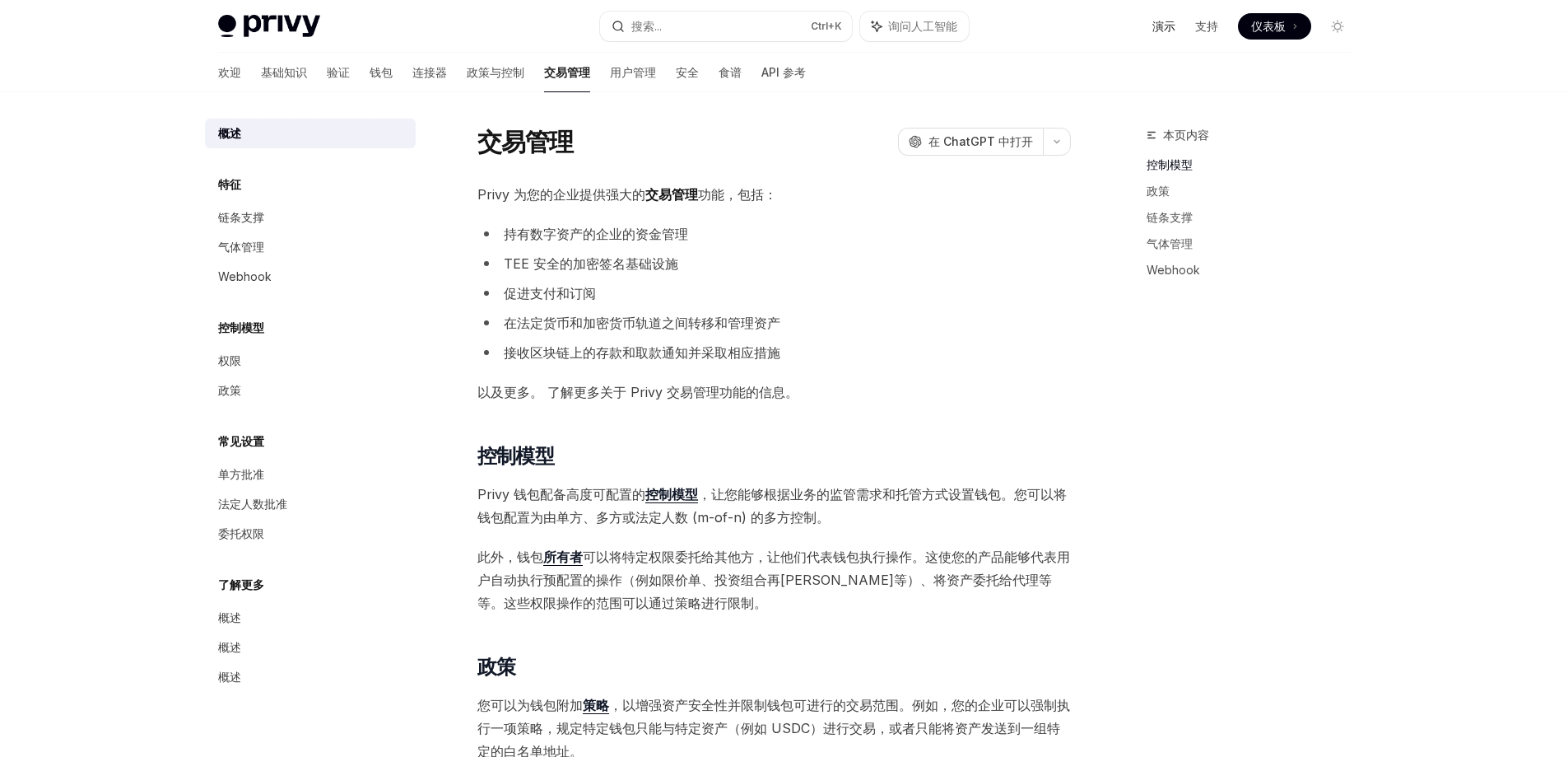
click at [1162, 22] on font "演示" at bounding box center [1164, 26] width 23 height 14
click at [951, 140] on font "在 ChatGPT 中打开" at bounding box center [980, 141] width 104 height 14
click at [370, 75] on font "钱包" at bounding box center [381, 72] width 23 height 14
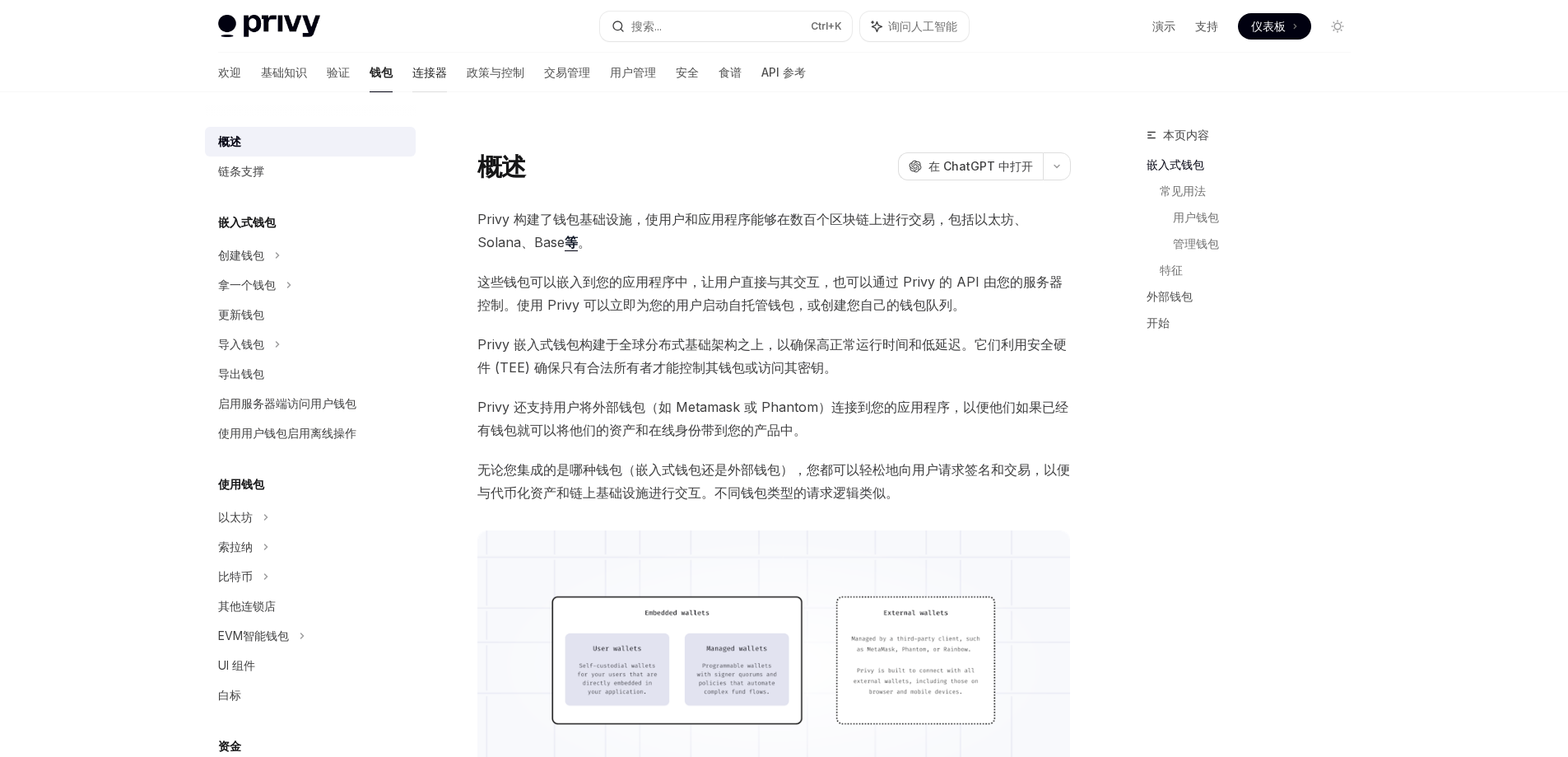
click at [413, 75] on font "连接器" at bounding box center [429, 72] width 34 height 14
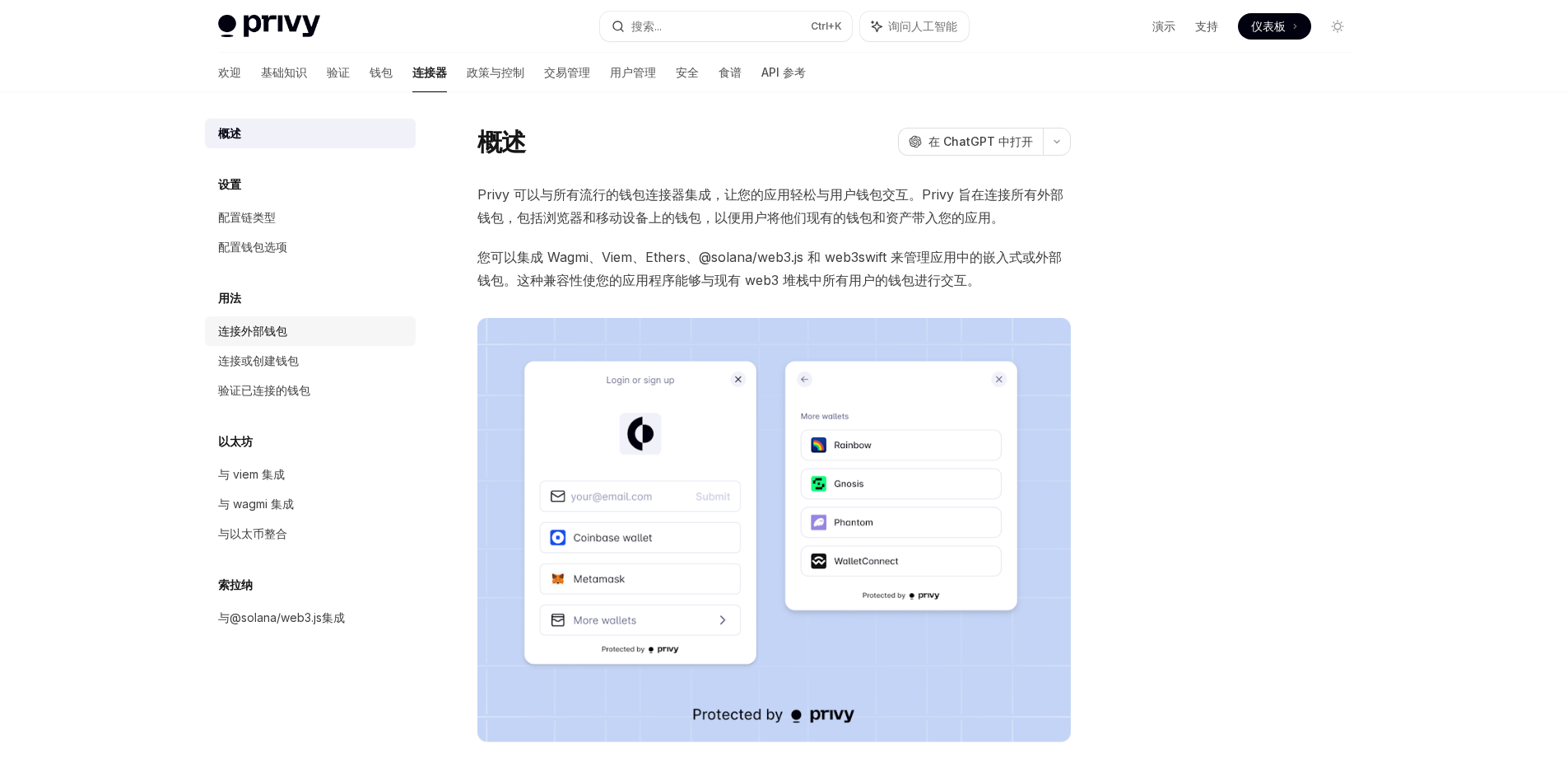
click at [286, 331] on font "连接外部钱包" at bounding box center [252, 330] width 69 height 14
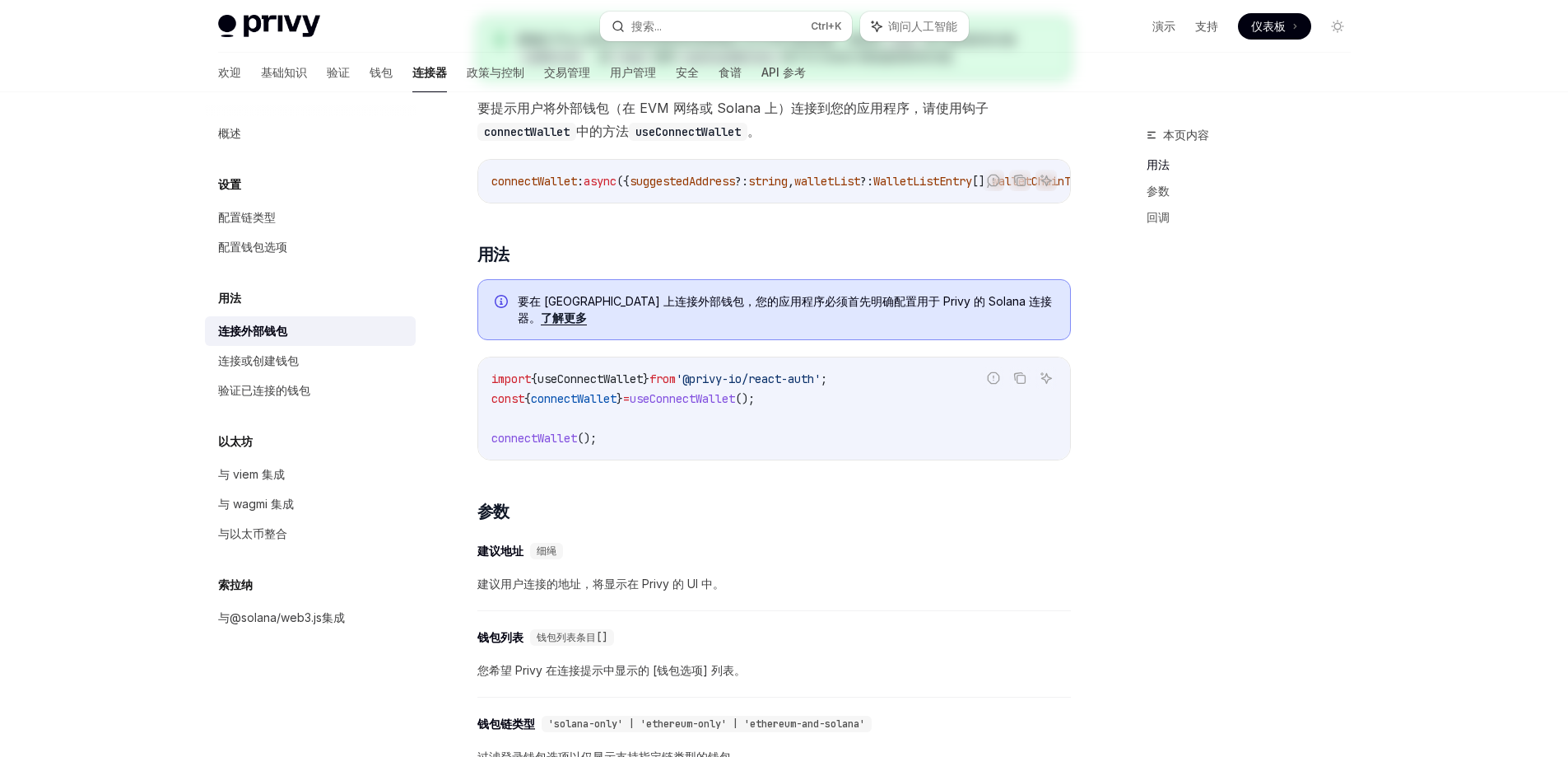
scroll to position [329, 0]
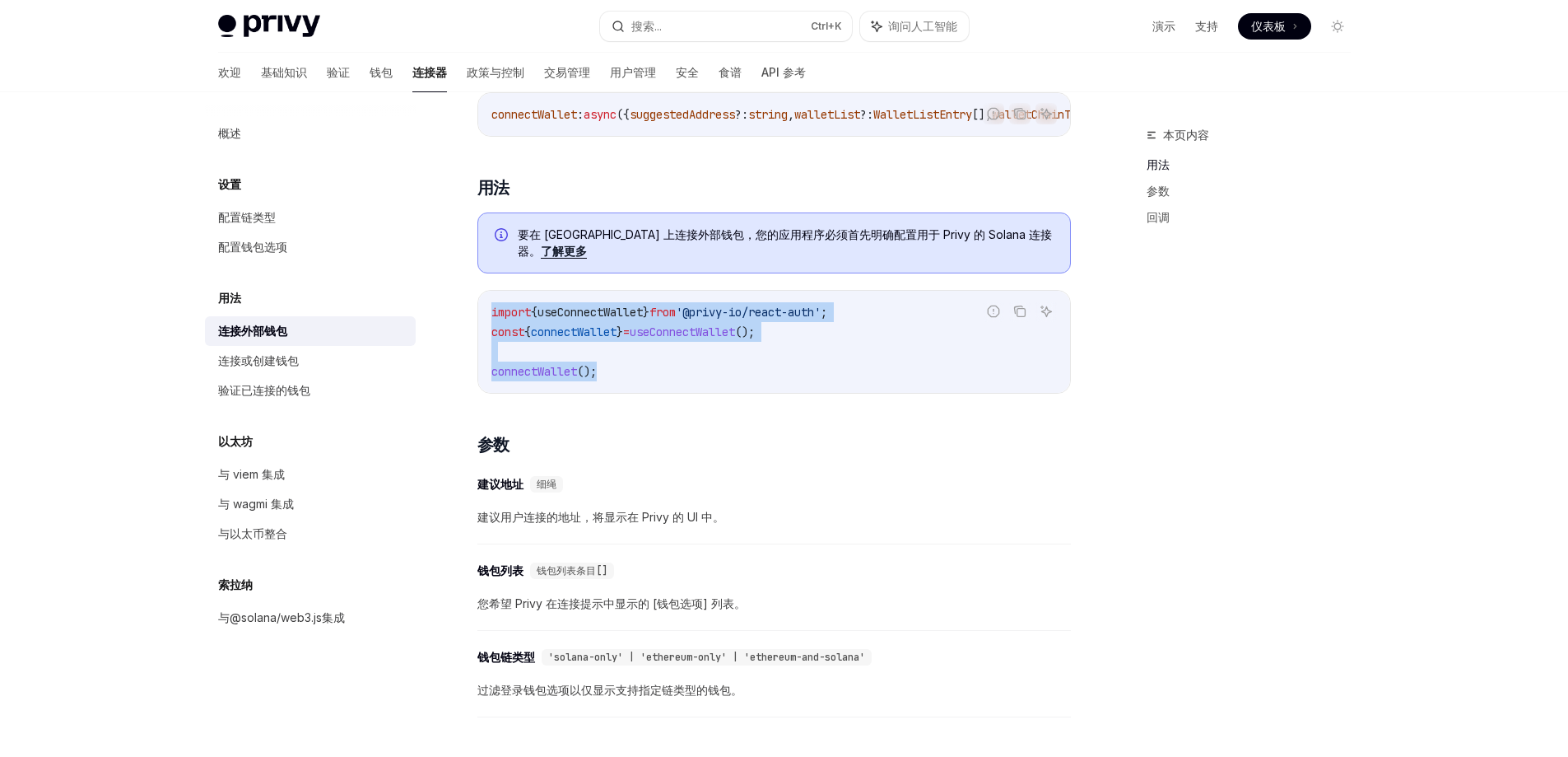
drag, startPoint x: 491, startPoint y: 299, endPoint x: 639, endPoint y: 372, distance: 165.0
click at [639, 372] on code "import { useConnectWallet } from '@privy-io/react-auth' ; const { connectWallet…" at bounding box center [774, 342] width 566 height 79
copy code "import { useConnectWallet } from '@privy-io/react-auth' ; const { connectWallet…"
click at [295, 620] on font "与@solana/web3.js集成" at bounding box center [281, 617] width 127 height 14
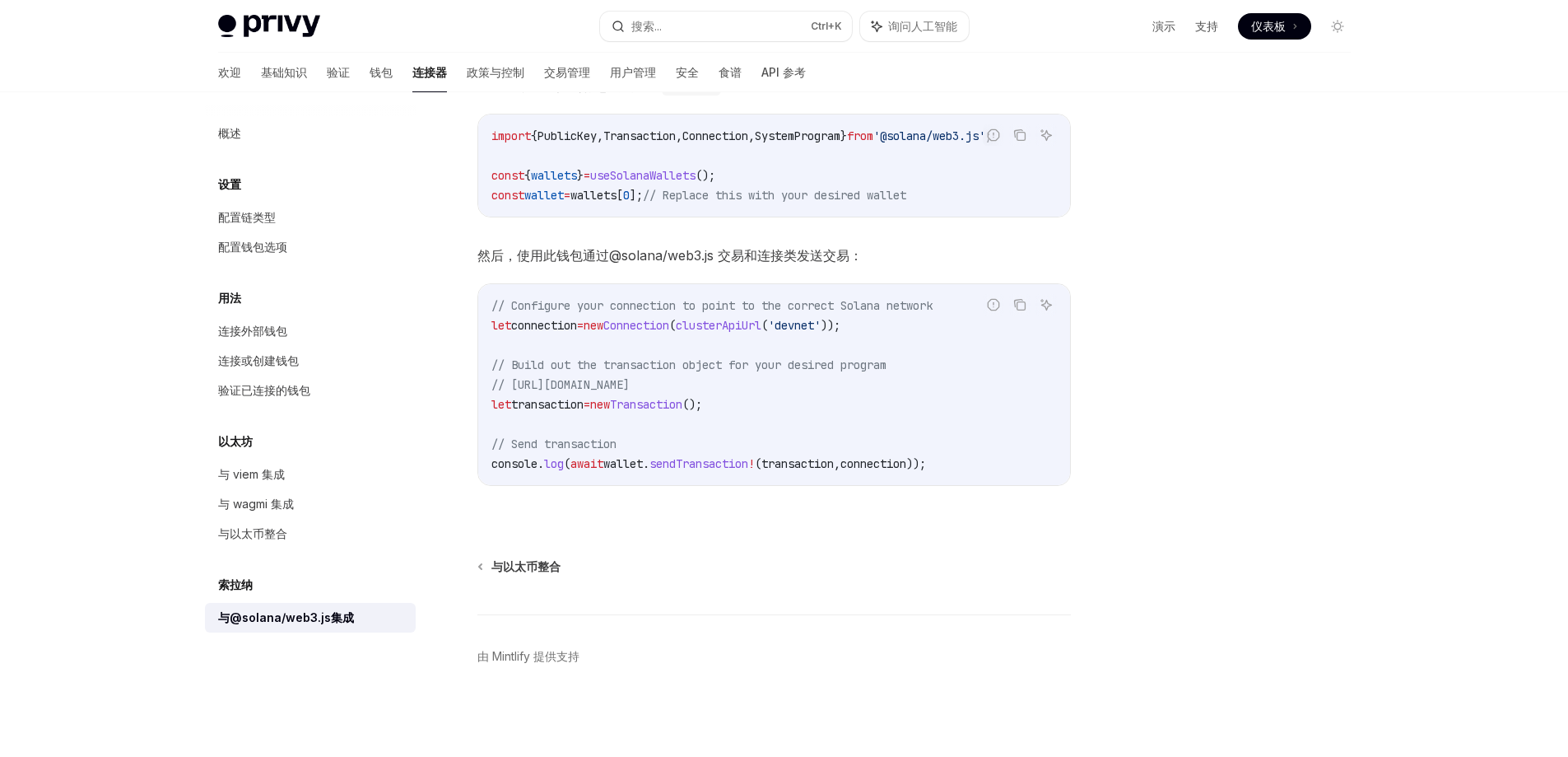
click at [661, 168] on span "useSolanaWallets" at bounding box center [643, 175] width 105 height 15
click at [937, 253] on span "然后，使用此钱包通过@solana/web3.js 交易和连接类发送交易：" at bounding box center [774, 255] width 594 height 23
click at [260, 327] on font "连接外部钱包" at bounding box center [252, 330] width 69 height 14
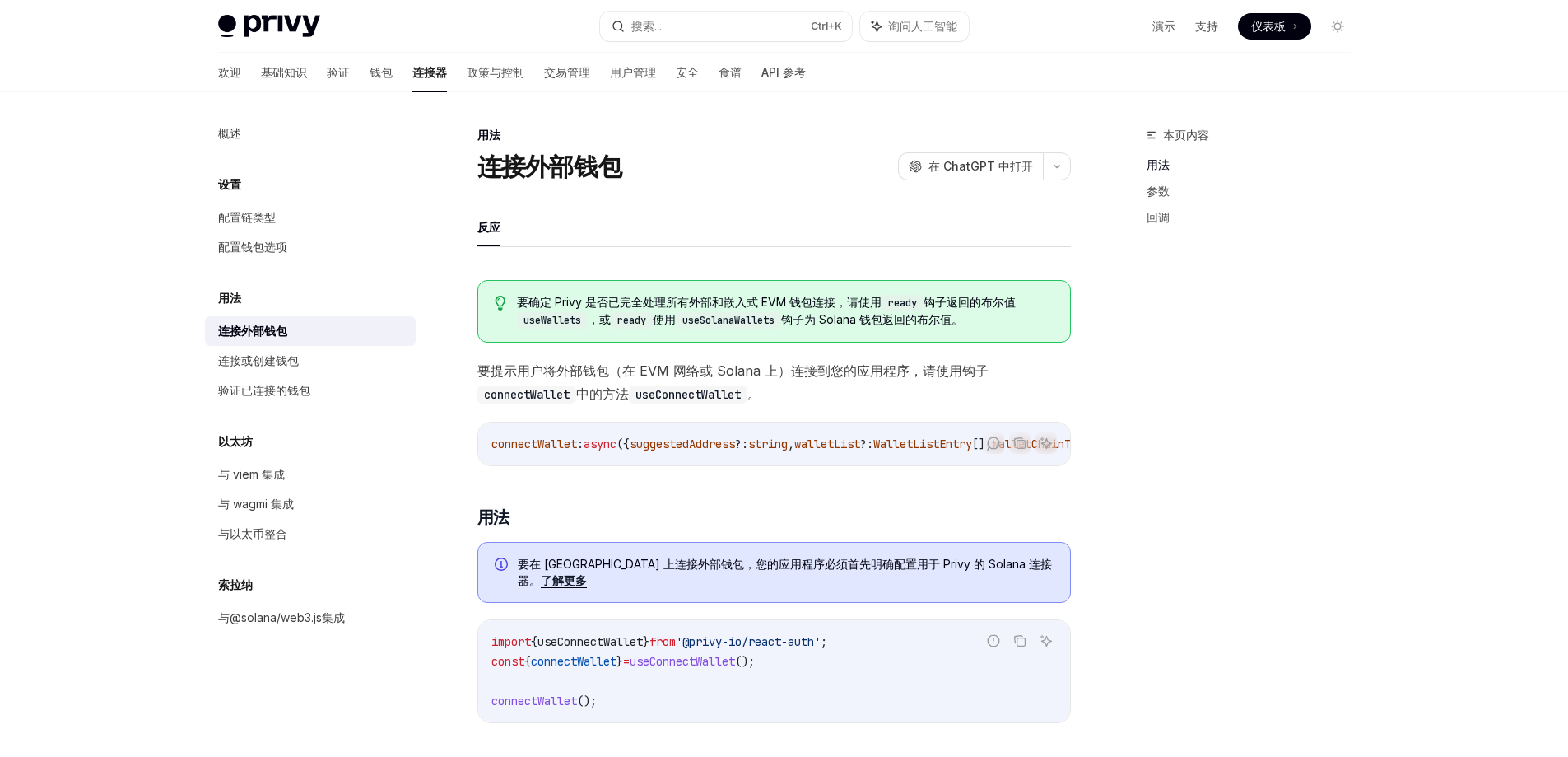
click at [587, 573] on font "了解更多" at bounding box center [563, 580] width 46 height 14
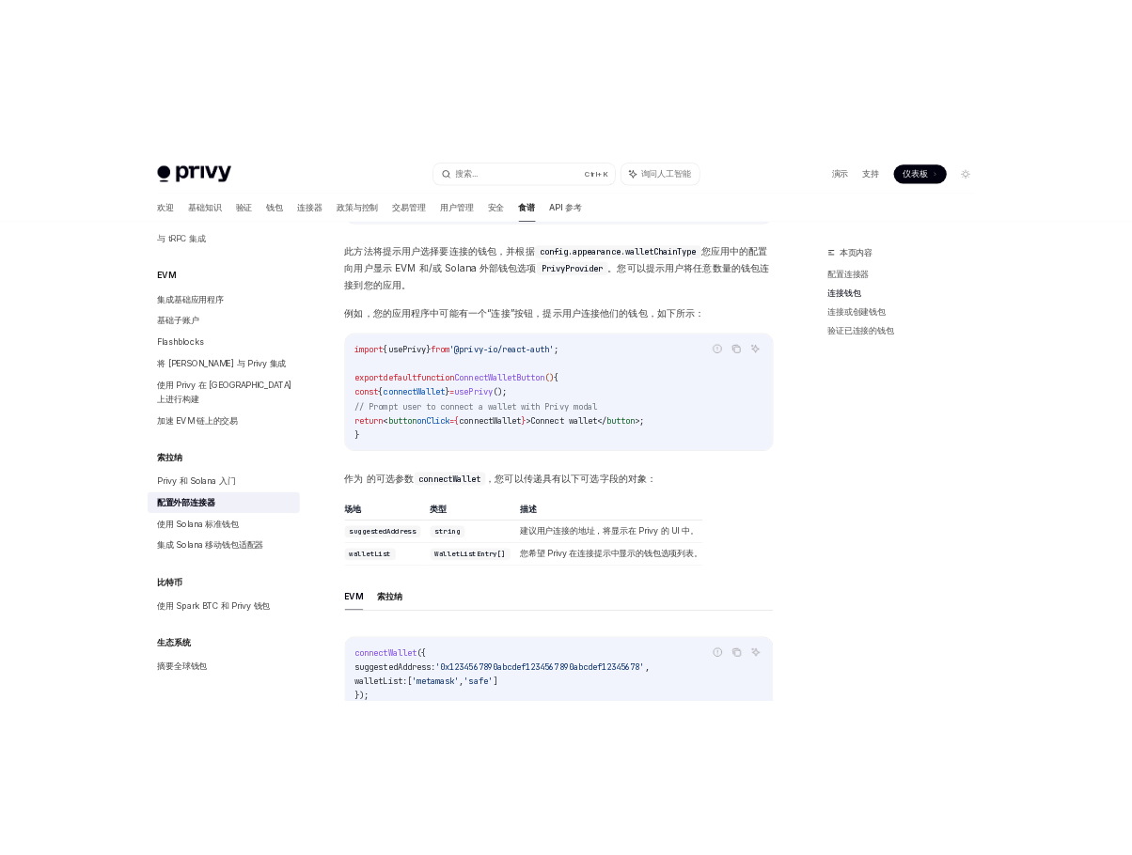
scroll to position [575, 0]
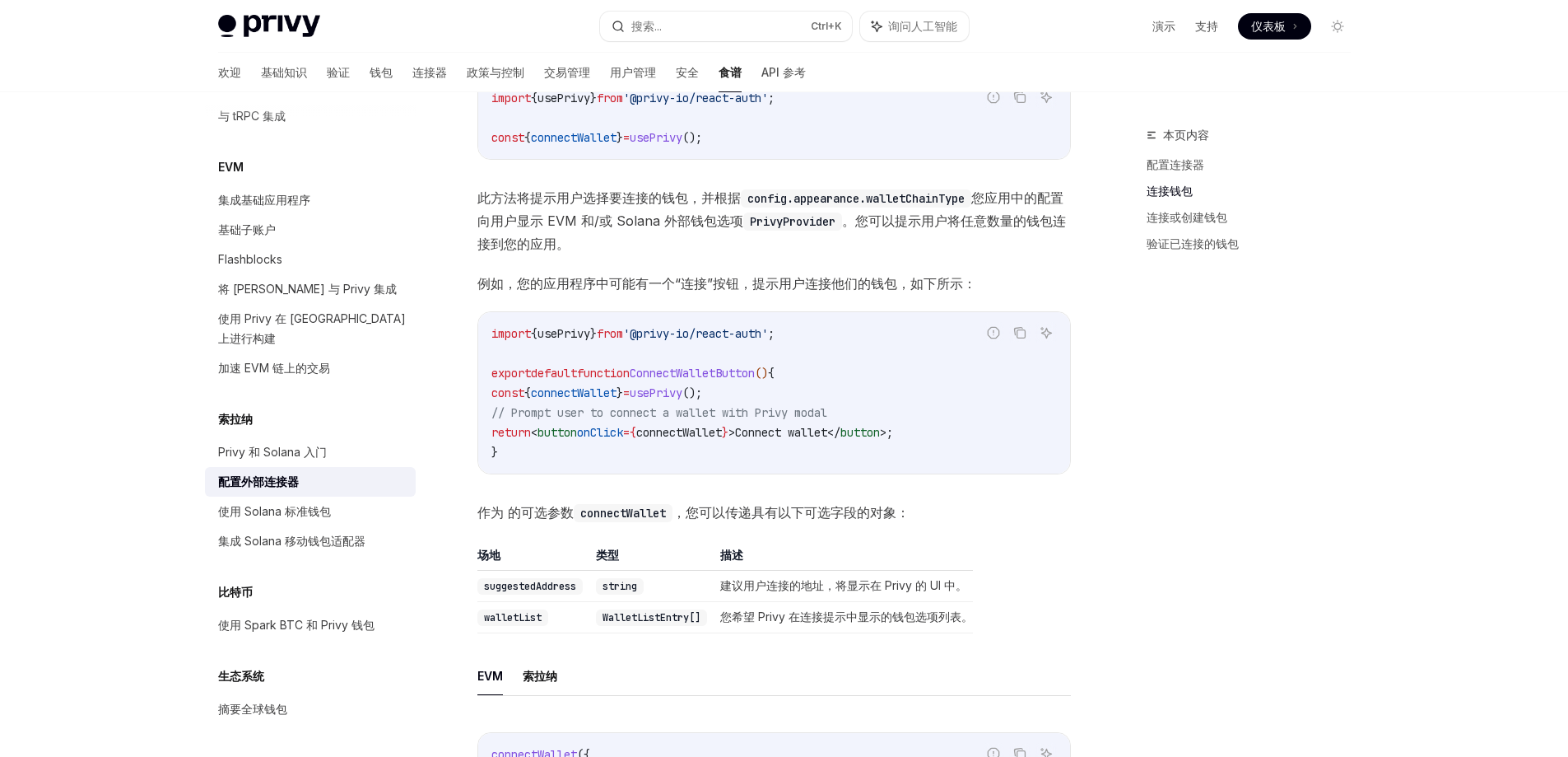
click at [564, 336] on span "usePrivy" at bounding box center [564, 333] width 53 height 15
click at [564, 335] on span "usePrivy" at bounding box center [564, 333] width 53 height 15
copy span "usePrivy"
click at [755, 691] on ul "EVM [PERSON_NAME]纳" at bounding box center [774, 676] width 594 height 39
click at [587, 393] on span "connectWallet" at bounding box center [574, 393] width 86 height 15
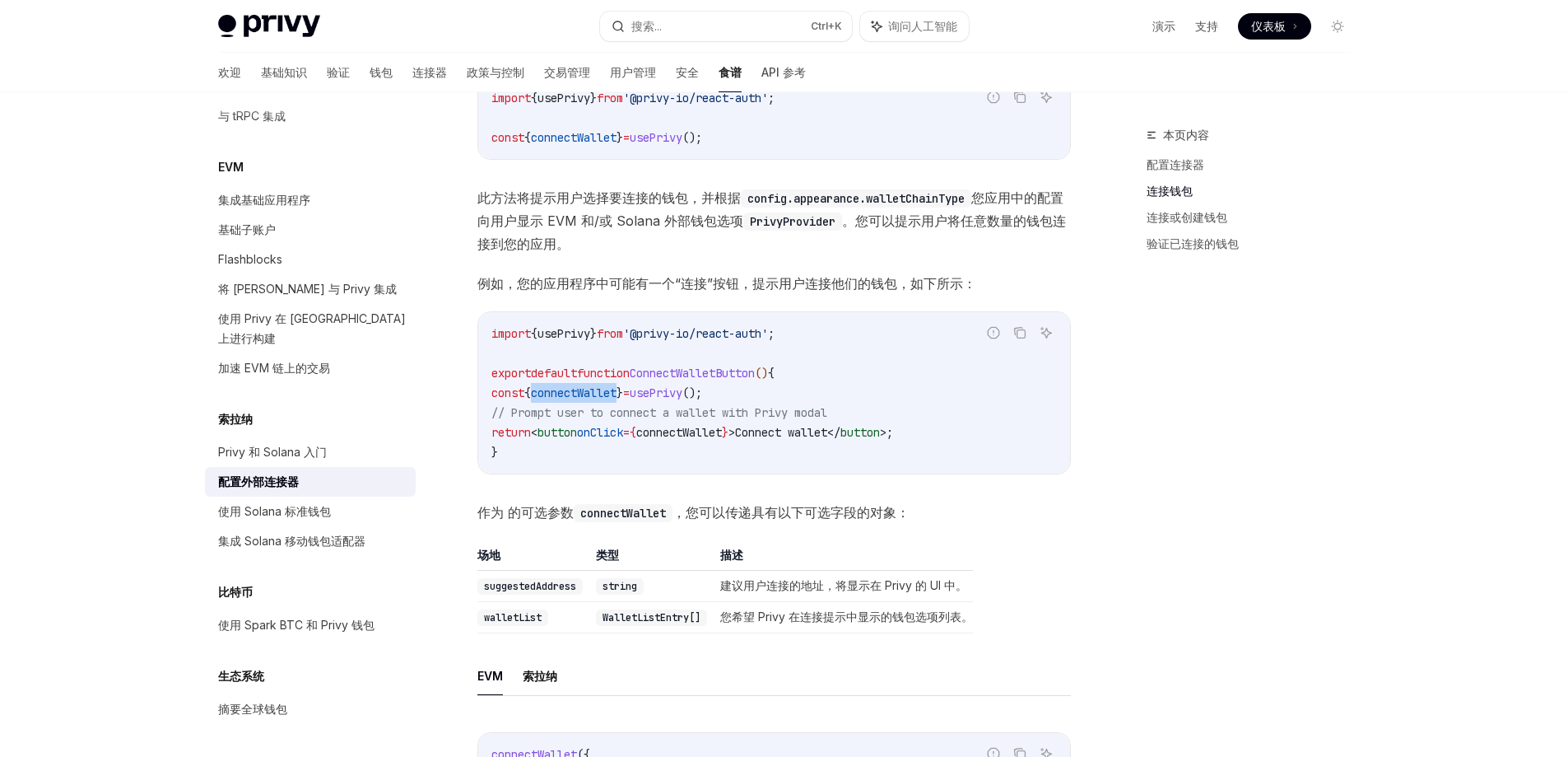
click at [587, 393] on span "connectWallet" at bounding box center [574, 393] width 86 height 15
copy span "connectWallet"
type textarea "*"
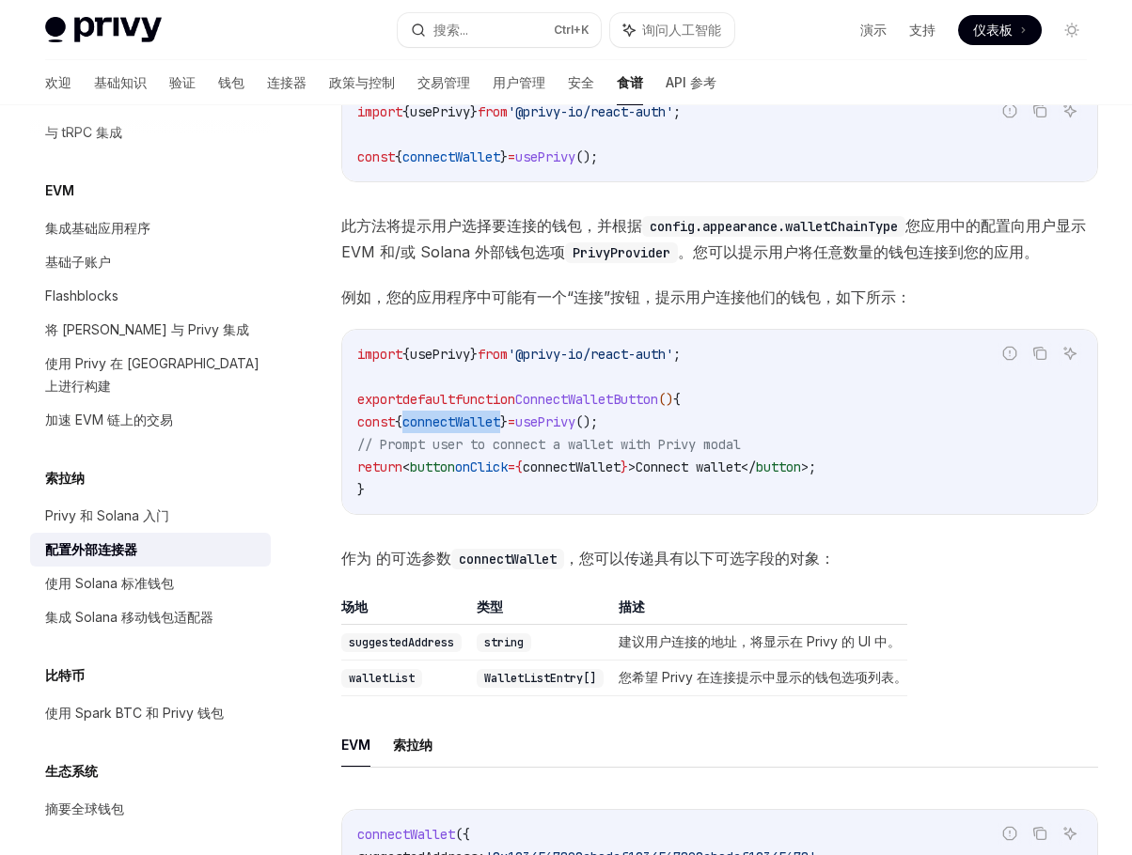
scroll to position [2368, 0]
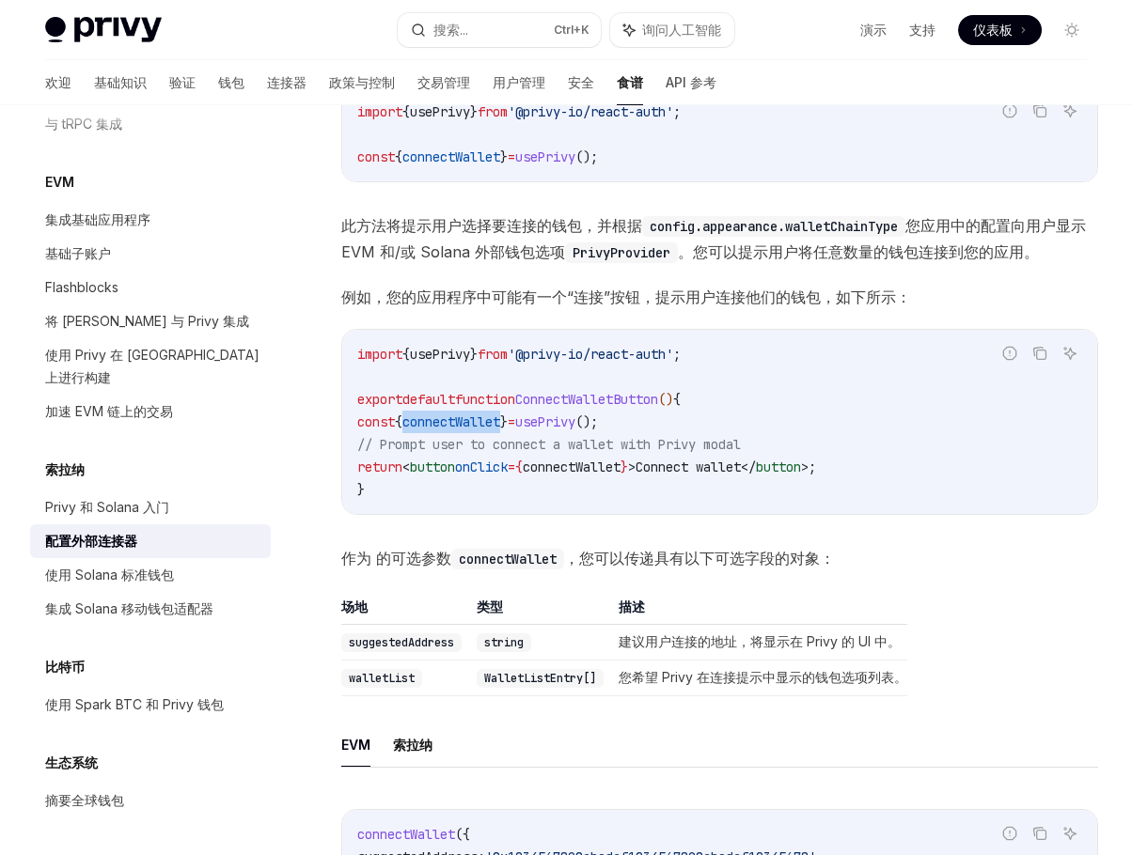
copy span "connectWallet"
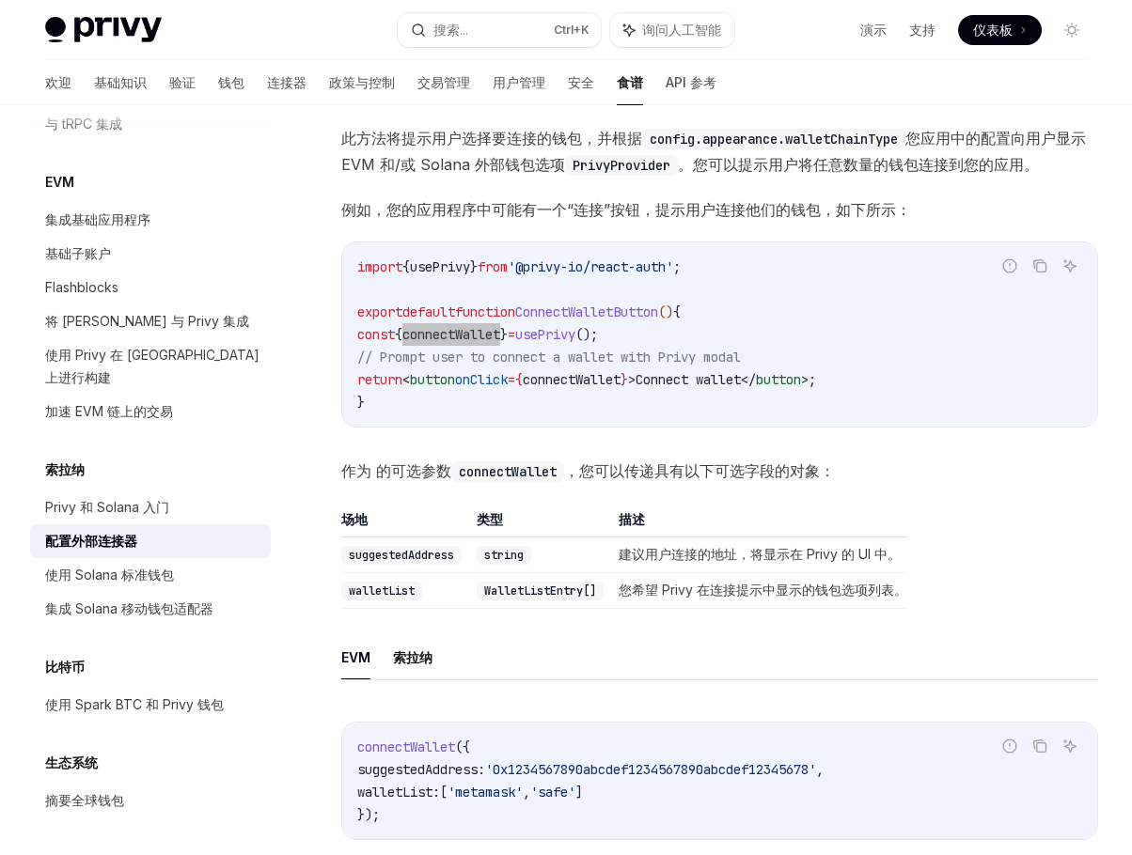
scroll to position [669, 0]
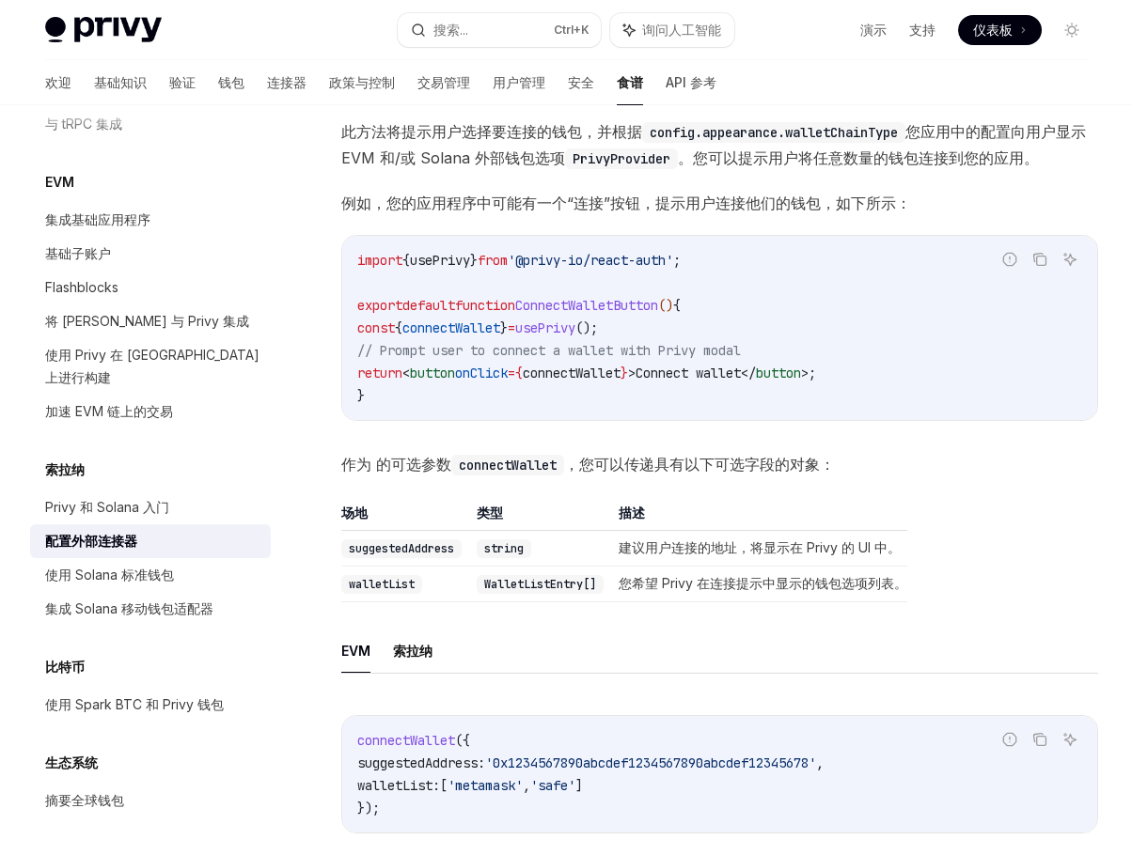
click at [615, 372] on span "connectWallet" at bounding box center [572, 373] width 98 height 17
copy span "connectWallet"
drag, startPoint x: 547, startPoint y: 263, endPoint x: 708, endPoint y: 255, distance: 160.9
click at [673, 255] on span "'@privy-io/react-auth'" at bounding box center [590, 260] width 165 height 17
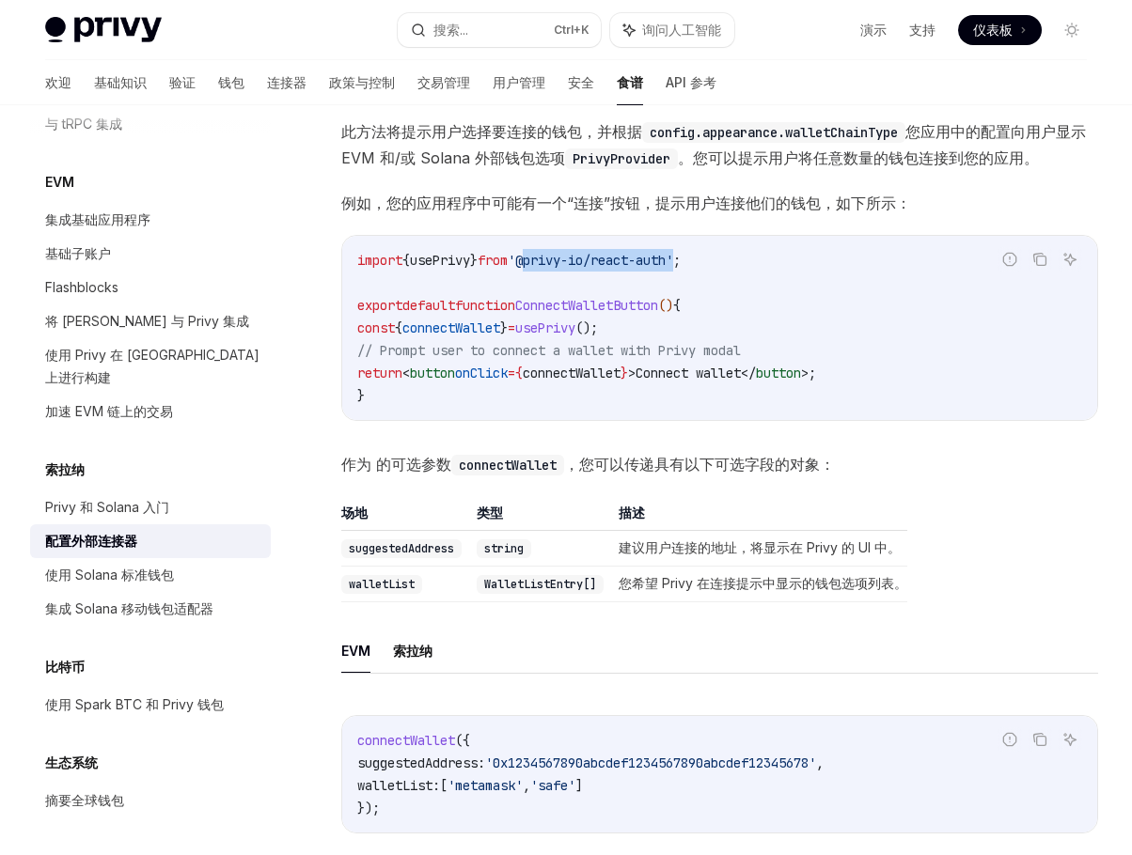
copy span "@privy-io/react-auth"
